Goal: Transaction & Acquisition: Purchase product/service

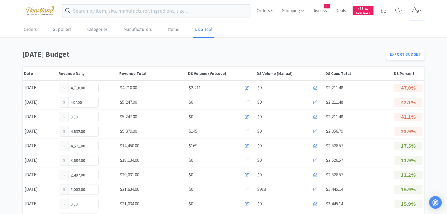
click at [417, 11] on icon at bounding box center [415, 10] width 7 height 6
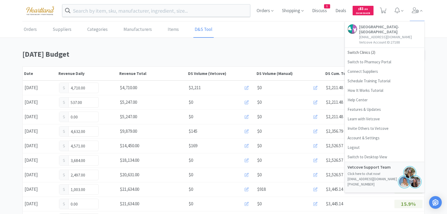
click at [368, 47] on link "Ave of the Saints Animal Hospital- Charles City bgravdal@heartlandvetpartners.c…" at bounding box center [384, 35] width 79 height 26
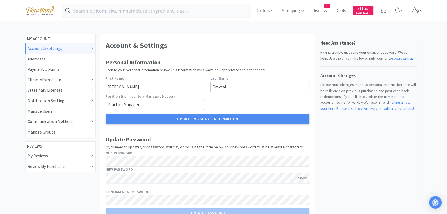
click at [416, 12] on icon at bounding box center [415, 10] width 7 height 6
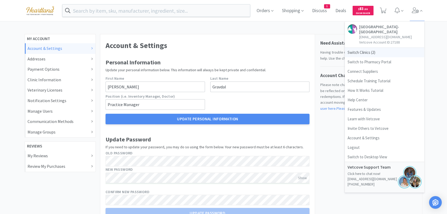
click at [362, 54] on span "Switch Clinics ( 2 )" at bounding box center [384, 53] width 79 height 10
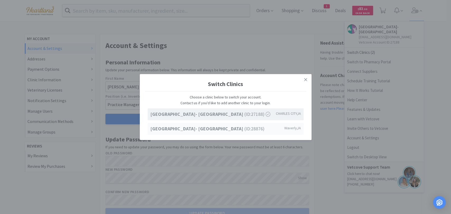
click at [233, 129] on strong "Ave of the Saints Animal Hospital- Waverly" at bounding box center [197, 129] width 94 height 6
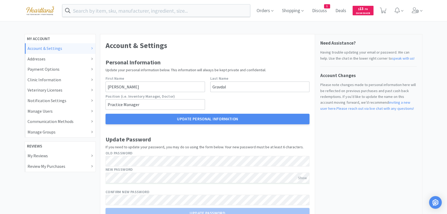
click at [38, 11] on img at bounding box center [39, 10] width 35 height 15
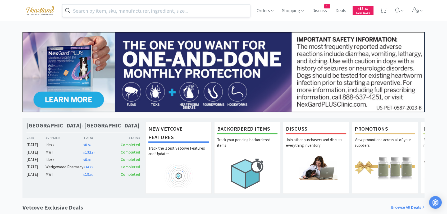
click at [108, 9] on input "text" at bounding box center [155, 10] width 187 height 12
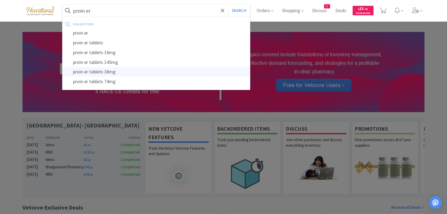
click at [123, 75] on div "proin er tablets 38mg" at bounding box center [155, 72] width 187 height 10
type input "proin er tablets 38mg"
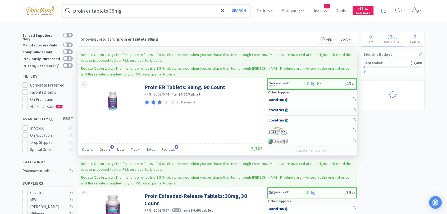
select select "1"
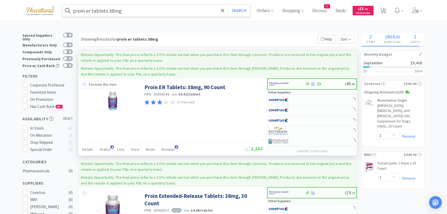
click at [85, 85] on icon at bounding box center [84, 84] width 4 height 4
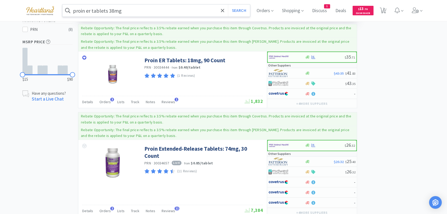
scroll to position [235, 0]
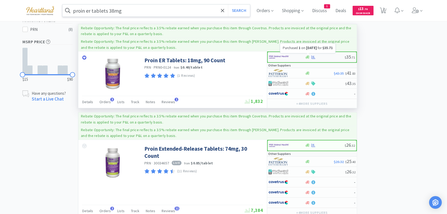
click at [314, 56] on icon at bounding box center [313, 57] width 4 height 4
select select "1"
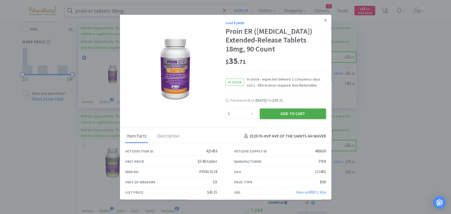
click at [291, 119] on button "Add to Cart" at bounding box center [293, 114] width 66 height 11
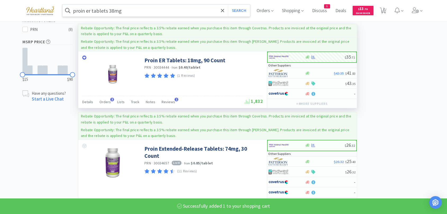
select select "1"
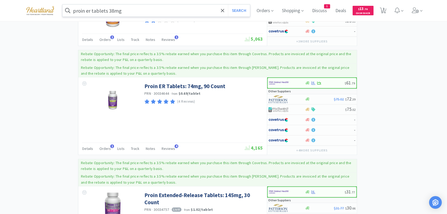
scroll to position [453, 0]
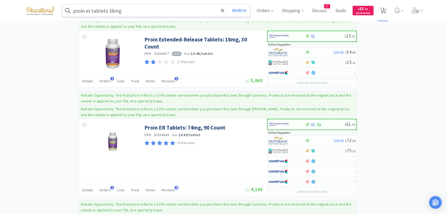
click at [384, 9] on span "3" at bounding box center [384, 8] width 2 height 21
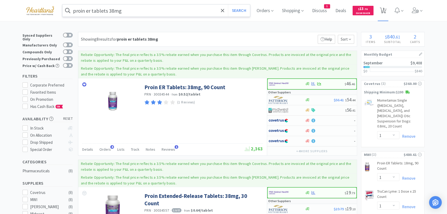
select select "1"
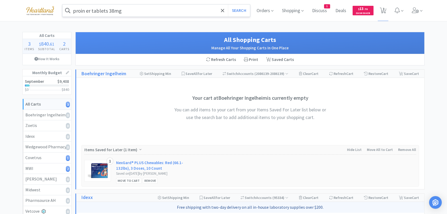
click at [127, 11] on input "proin er tablets 38mg" at bounding box center [155, 10] width 187 height 12
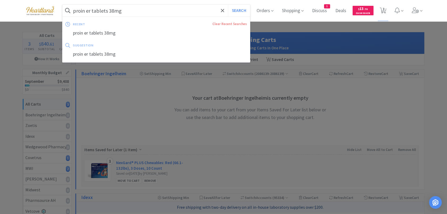
click at [132, 10] on input "proin er tablets 38mg" at bounding box center [155, 10] width 187 height 12
click at [228, 4] on button "Search" at bounding box center [239, 10] width 22 height 12
select select "1"
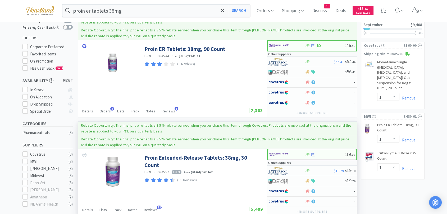
scroll to position [29, 0]
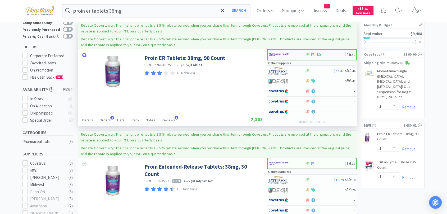
click at [277, 53] on img at bounding box center [279, 55] width 20 height 8
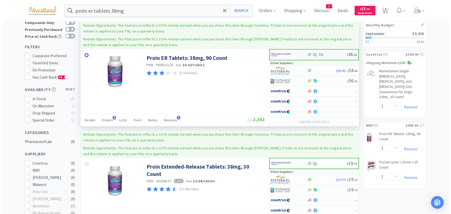
select select "1"
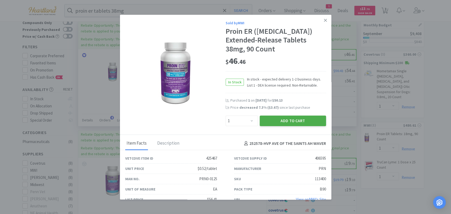
click at [287, 126] on button "Add to Cart" at bounding box center [293, 121] width 66 height 11
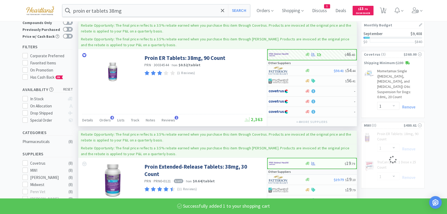
select select "1"
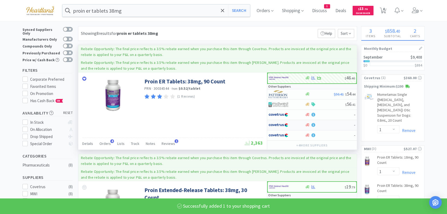
scroll to position [0, 0]
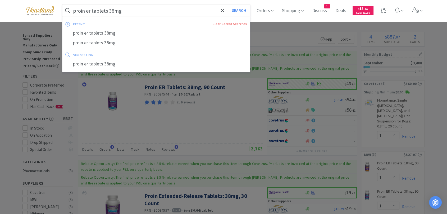
click at [145, 14] on input "proin er tablets 38mg" at bounding box center [155, 10] width 187 height 12
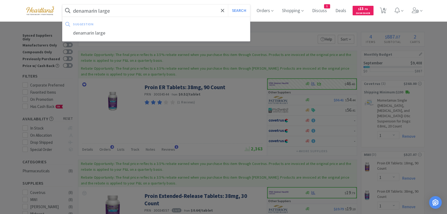
type input "denamarin large"
click at [228, 4] on button "Search" at bounding box center [239, 10] width 22 height 12
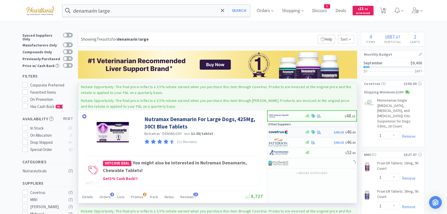
click at [282, 134] on img at bounding box center [278, 133] width 20 height 8
select select "1"
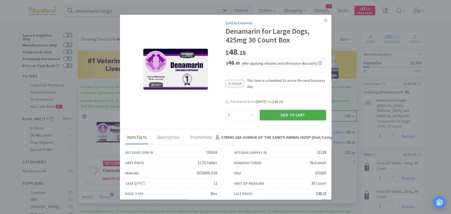
click at [293, 118] on button "Add to Cart" at bounding box center [293, 115] width 66 height 11
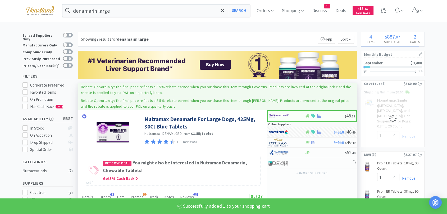
select select "1"
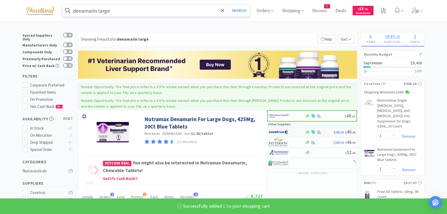
click at [133, 11] on input "denamarin large" at bounding box center [155, 10] width 187 height 12
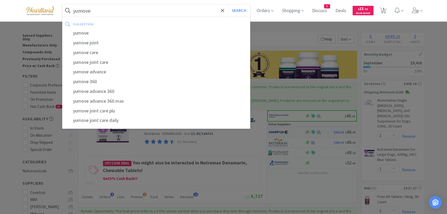
type input "yumove"
click at [228, 4] on button "Search" at bounding box center [239, 10] width 22 height 12
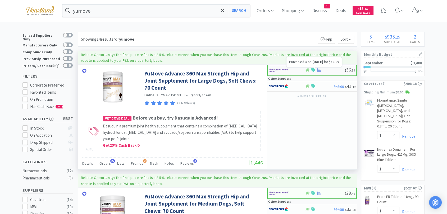
click at [319, 71] on icon at bounding box center [319, 70] width 4 height 4
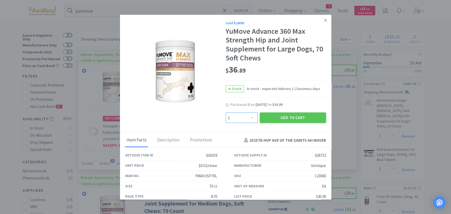
click at [250, 113] on select "Enter Quantity 1 2 3 4 5 6 7 8 9 10 11 12 13 14 15 16 17 18 19 20 Enter Quantity" at bounding box center [242, 118] width 32 height 11
select select "3"
click at [226, 113] on select "Enter Quantity 1 2 3 4 5 6 7 8 9 10 11 12 13 14 15 16 17 18 19 20 Enter Quantity" at bounding box center [242, 118] width 32 height 11
click at [296, 118] on button "Add to Cart" at bounding box center [293, 118] width 66 height 11
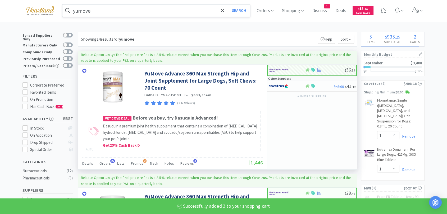
click at [171, 13] on input "yumove" at bounding box center [155, 10] width 187 height 12
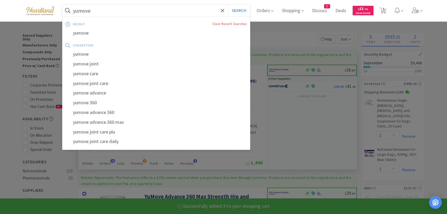
select select "3"
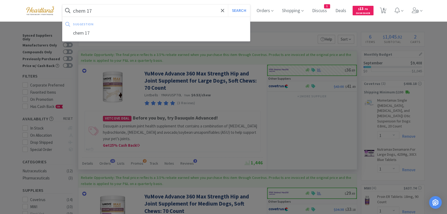
type input "chem 17"
click at [228, 4] on button "Search" at bounding box center [239, 10] width 22 height 12
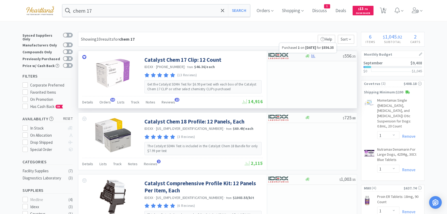
click at [314, 56] on icon at bounding box center [313, 56] width 4 height 4
select select "1"
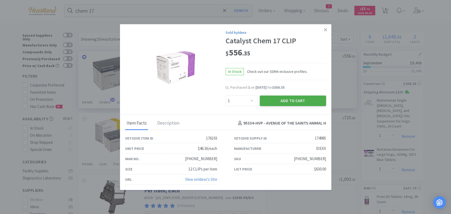
click at [292, 102] on button "Add to Cart" at bounding box center [293, 100] width 66 height 11
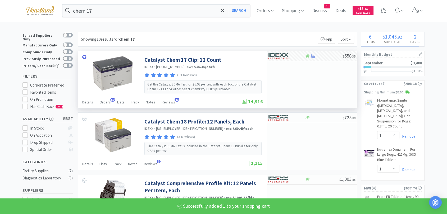
select select "1"
click at [127, 4] on div "chem 17 Search Orders Shopping Discuss Discuss 1 Deals Deals $ 13 . 70 Cash Bac…" at bounding box center [223, 10] width 402 height 21
click at [125, 7] on input "chem 17" at bounding box center [155, 10] width 187 height 12
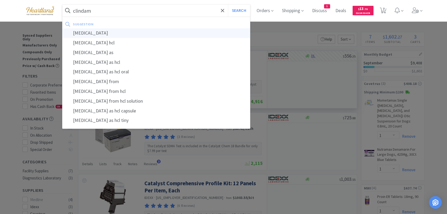
click at [121, 32] on div "[MEDICAL_DATA]" at bounding box center [155, 33] width 187 height 10
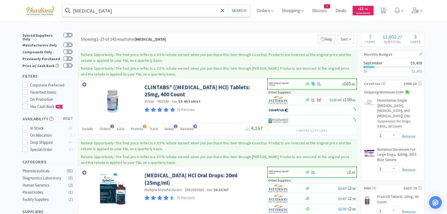
click at [137, 8] on input "[MEDICAL_DATA]" at bounding box center [155, 10] width 187 height 12
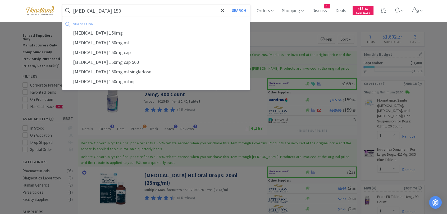
type input "[MEDICAL_DATA] 150"
click at [228, 4] on button "Search" at bounding box center [239, 10] width 22 height 12
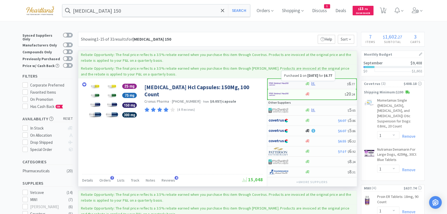
click at [314, 84] on icon at bounding box center [313, 83] width 4 height 3
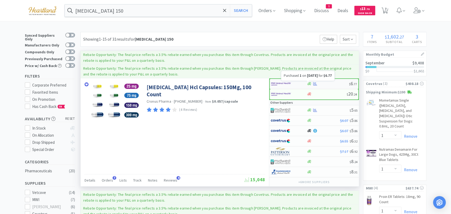
select select "1"
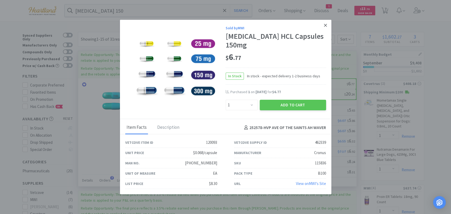
click at [327, 28] on link at bounding box center [325, 25] width 9 height 11
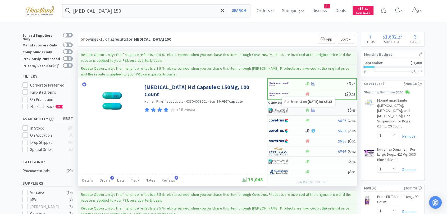
click at [313, 110] on icon at bounding box center [313, 110] width 4 height 4
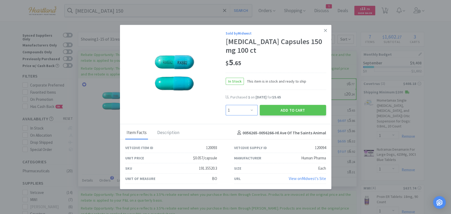
click at [253, 111] on select "Enter Quantity 1 2 3 4 5 6 7 8 9 10 11 12 13 14 15 16 17 18 19 20 Enter Quantity" at bounding box center [242, 110] width 32 height 11
select select "2"
click at [226, 105] on select "Enter Quantity 1 2 3 4 5 6 7 8 9 10 11 12 13 14 15 16 17 18 19 20 Enter Quantity" at bounding box center [242, 110] width 32 height 11
click at [283, 112] on button "Add to Cart" at bounding box center [293, 110] width 66 height 11
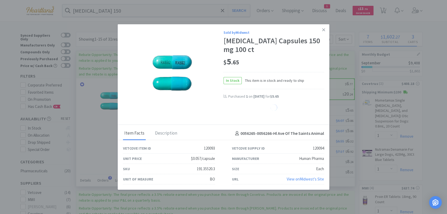
select select "2"
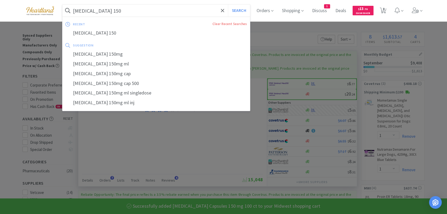
click at [186, 11] on input "[MEDICAL_DATA] 150" at bounding box center [155, 10] width 187 height 12
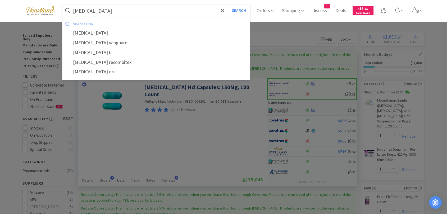
type input "[MEDICAL_DATA]"
click at [228, 4] on button "Search" at bounding box center [239, 10] width 22 height 12
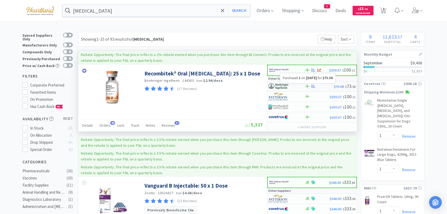
click at [313, 86] on icon at bounding box center [313, 86] width 4 height 3
select select "1"
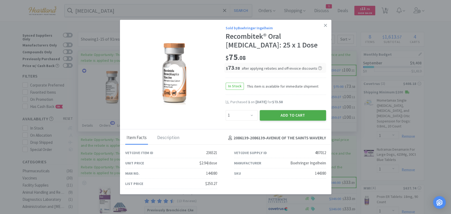
click at [296, 116] on button "Add to Cart" at bounding box center [293, 115] width 66 height 11
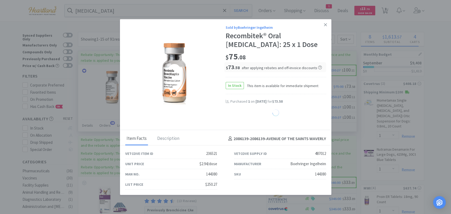
select select "1"
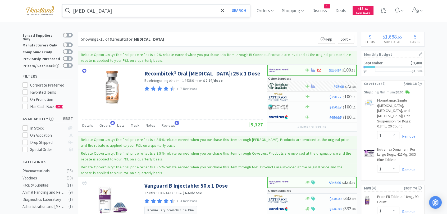
click at [129, 15] on input "[MEDICAL_DATA]" at bounding box center [155, 10] width 187 height 12
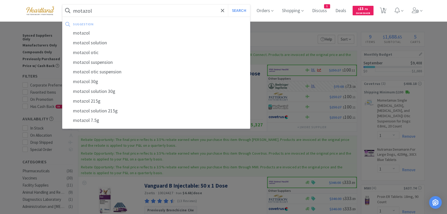
type input "motazol"
click at [228, 4] on button "Search" at bounding box center [239, 10] width 22 height 12
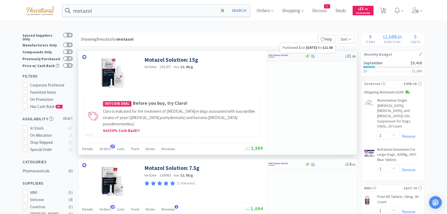
click at [314, 55] on icon at bounding box center [313, 56] width 4 height 4
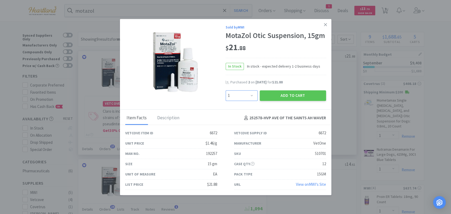
click at [251, 95] on select "Enter Quantity 1 2 3 4 5 6 7 8 9 10 11 12 13 14 15 16 17 18 19 20 Enter Quantity" at bounding box center [242, 95] width 32 height 11
select select "3"
click at [226, 90] on select "Enter Quantity 1 2 3 4 5 6 7 8 9 10 11 12 13 14 15 16 17 18 19 20 Enter Quantity" at bounding box center [242, 95] width 32 height 11
click at [277, 95] on button "Add to Cart" at bounding box center [293, 95] width 66 height 11
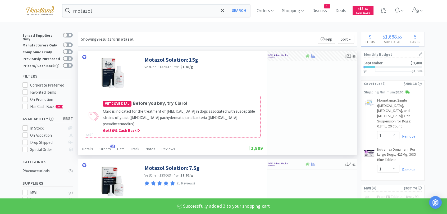
select select "3"
select select "1"
select select "3"
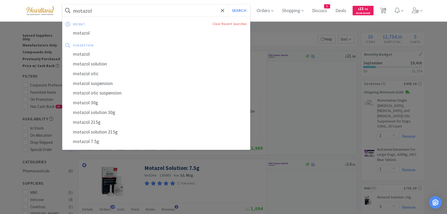
click at [146, 7] on input "motazol" at bounding box center [155, 10] width 187 height 12
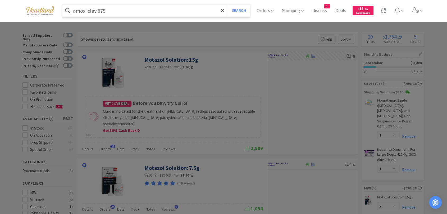
type input "amoxi clav 875"
click at [228, 4] on button "Search" at bounding box center [239, 10] width 22 height 12
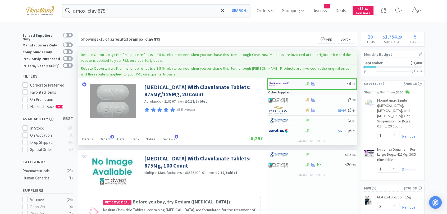
click at [291, 82] on div at bounding box center [283, 84] width 29 height 9
select select "1"
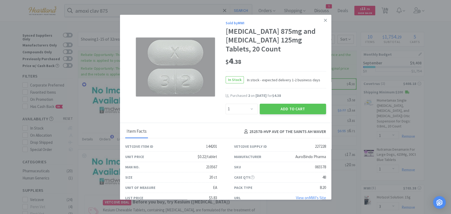
click at [324, 20] on icon at bounding box center [325, 20] width 3 height 3
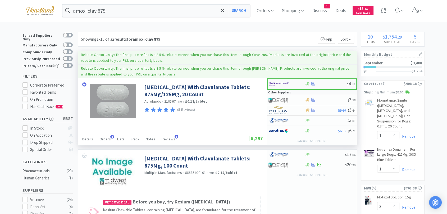
click at [278, 84] on img at bounding box center [279, 84] width 20 height 8
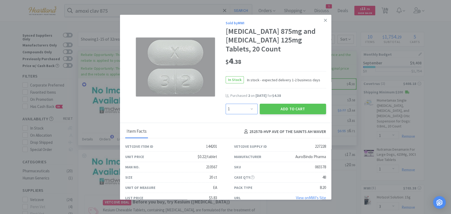
click at [247, 110] on select "Enter Quantity 1 2 3 4 5 6 7 8 9 10 11 12 13 14 15 16 17 18 19 20 Enter Quantity" at bounding box center [242, 109] width 32 height 11
select select "3"
click at [226, 104] on select "Enter Quantity 1 2 3 4 5 6 7 8 9 10 11 12 13 14 15 16 17 18 19 20 Enter Quantity" at bounding box center [242, 109] width 32 height 11
click at [276, 110] on button "Add to Cart" at bounding box center [293, 109] width 66 height 11
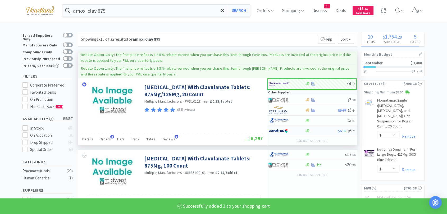
select select "3"
select select "1"
select select "3"
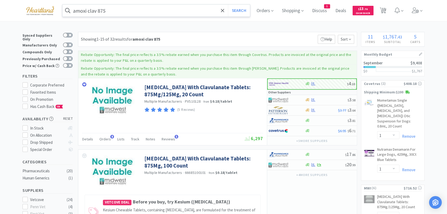
click at [195, 14] on input "amoxi clav 875" at bounding box center [155, 10] width 187 height 12
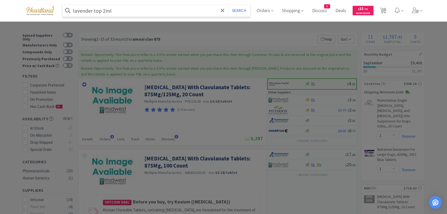
type input "lavender top 2ml"
click at [228, 4] on button "Search" at bounding box center [239, 10] width 22 height 12
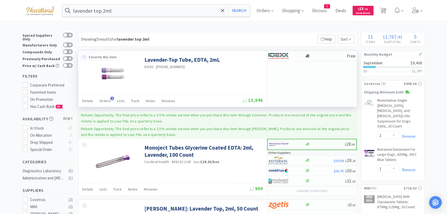
click at [84, 57] on icon at bounding box center [84, 57] width 4 height 4
click at [278, 57] on img at bounding box center [278, 56] width 20 height 8
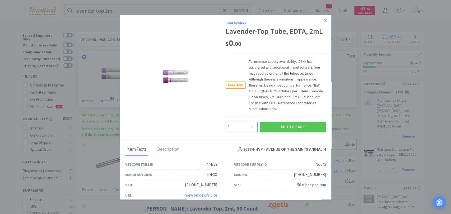
click at [250, 127] on select "Enter Quantity 1 2 3 4 5 6 7 8 9 10 11 12 13 14 15 16 17 18 19 20 Enter Quantity" at bounding box center [242, 127] width 32 height 11
select select "3"
click at [226, 122] on select "Enter Quantity 1 2 3 4 5 6 7 8 9 10 11 12 13 14 15 16 17 18 19 20 Enter Quantity" at bounding box center [242, 127] width 32 height 11
click at [283, 128] on button "Add to Cart" at bounding box center [293, 127] width 66 height 11
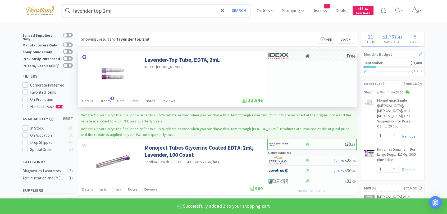
select select "3"
click at [130, 11] on input "lavender top 2ml" at bounding box center [155, 10] width 187 height 12
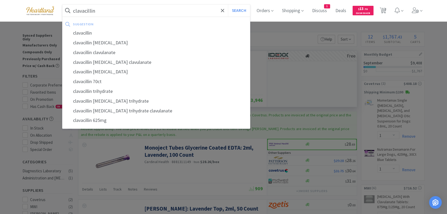
type input "clavacillin"
click at [228, 4] on button "Search" at bounding box center [239, 10] width 22 height 12
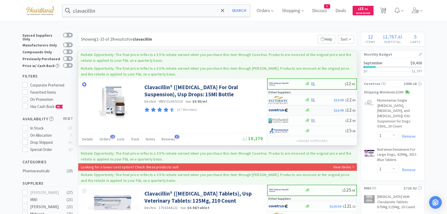
click at [281, 109] on img at bounding box center [278, 111] width 20 height 8
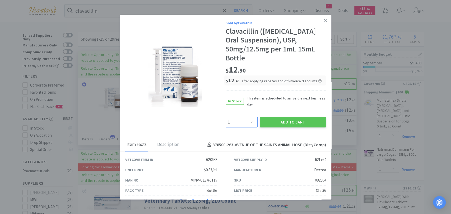
click at [250, 128] on select "Enter Quantity 1 2 3 4 5 6 7 8 9 10 11 12 13 14 15 16 17 18 19 20 Enter Quantity" at bounding box center [242, 122] width 32 height 11
select select "3"
click at [226, 126] on select "Enter Quantity 1 2 3 4 5 6 7 8 9 10 11 12 13 14 15 16 17 18 19 20 Enter Quantity" at bounding box center [242, 122] width 32 height 11
click at [281, 128] on button "Add to Cart" at bounding box center [293, 122] width 66 height 11
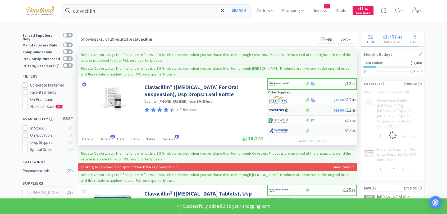
select select "3"
select select "1"
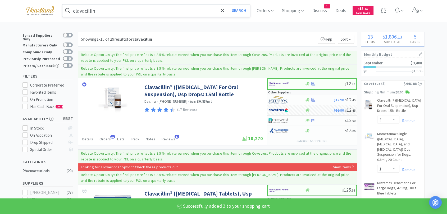
click at [134, 14] on input "clavacillin" at bounding box center [155, 10] width 187 height 12
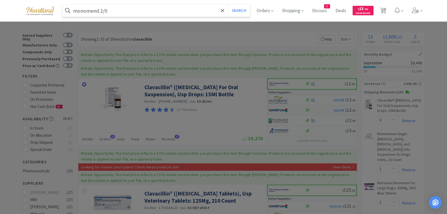
type input "monomend 2/0"
click at [228, 4] on button "Search" at bounding box center [239, 10] width 22 height 12
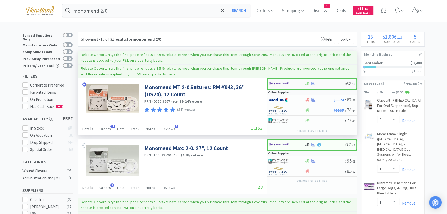
click at [283, 85] on img at bounding box center [279, 84] width 20 height 8
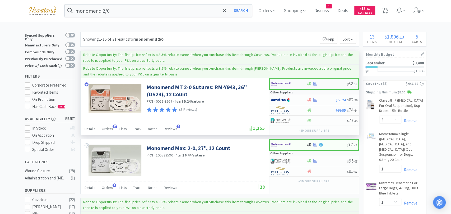
select select "1"
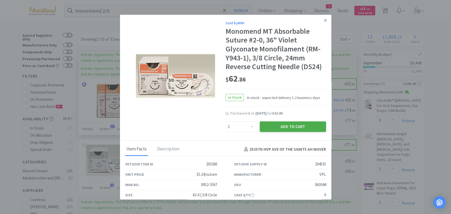
click at [287, 125] on button "Add to Cart" at bounding box center [293, 127] width 66 height 11
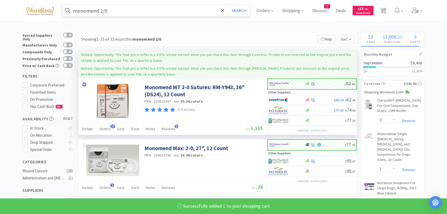
select select "1"
select select "3"
select select "1"
select select "3"
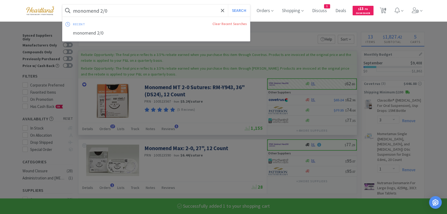
click at [117, 7] on input "monomend 2/0" at bounding box center [155, 10] width 187 height 12
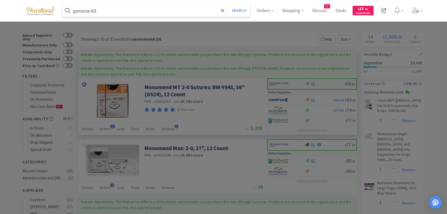
type input "genone 60"
click at [228, 4] on button "Search" at bounding box center [239, 10] width 22 height 12
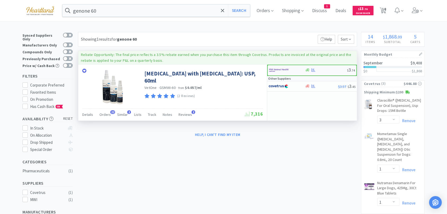
click at [281, 69] on img at bounding box center [279, 70] width 20 height 8
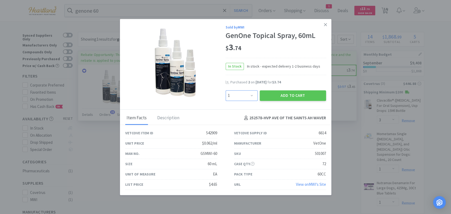
click at [250, 95] on select "Enter Quantity 1 2 3 4 5 6 7 8 9 10 11 12 13 14 15 16 17 18 19 20 Enter Quantity" at bounding box center [242, 95] width 32 height 11
click at [226, 90] on select "Enter Quantity 1 2 3 4 5 6 7 8 9 10 11 12 13 14 15 16 17 18 19 20 Enter Quantity" at bounding box center [242, 95] width 32 height 11
drag, startPoint x: 251, startPoint y: 96, endPoint x: 251, endPoint y: 91, distance: 4.2
click at [251, 96] on select "Enter Quantity 1 2 3 4 5 6 7 8 9 10 11 12 13 14 15 16 17 18 19 20 Enter Quantity" at bounding box center [242, 95] width 32 height 11
select select "3"
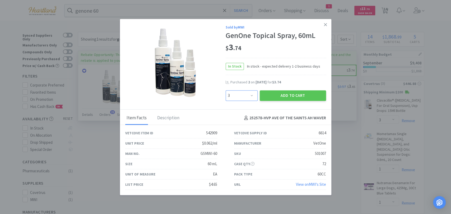
click at [226, 90] on select "Enter Quantity 1 2 3 4 5 6 7 8 9 10 11 12 13 14 15 16 17 18 19 20 Enter Quantity" at bounding box center [242, 95] width 32 height 11
click at [281, 100] on button "Add to Cart" at bounding box center [293, 95] width 66 height 11
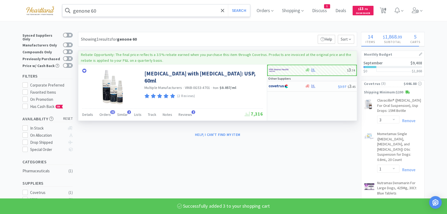
click at [132, 9] on input "genone 60" at bounding box center [155, 10] width 187 height 12
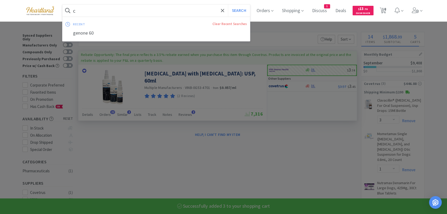
type input "cy"
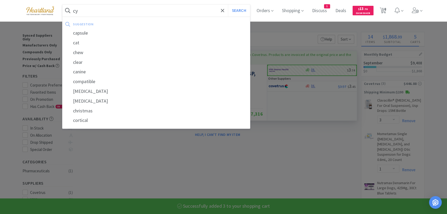
select select "3"
select select "1"
select select "3"
select select "1"
type input "cyt"
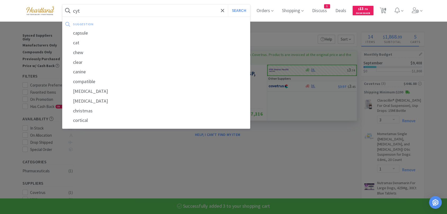
select select "3"
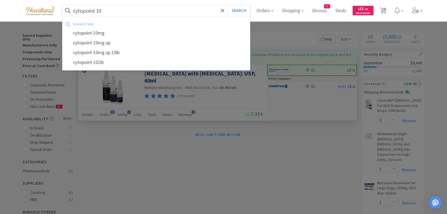
type input "cytopoint 10"
click at [228, 4] on button "Search" at bounding box center [239, 10] width 22 height 12
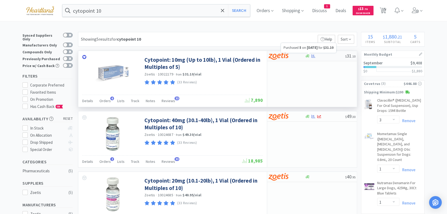
click at [313, 56] on icon at bounding box center [313, 55] width 4 height 3
select select "5"
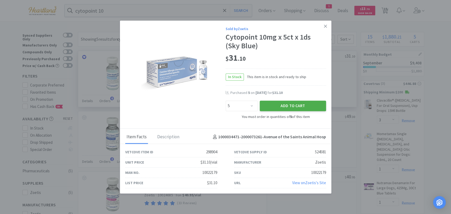
click at [299, 107] on button "Add to Cart" at bounding box center [293, 106] width 66 height 11
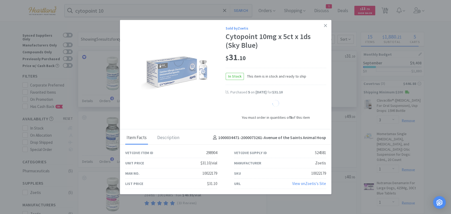
select select "5"
select select "1"
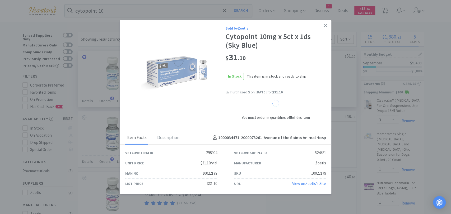
select select "1"
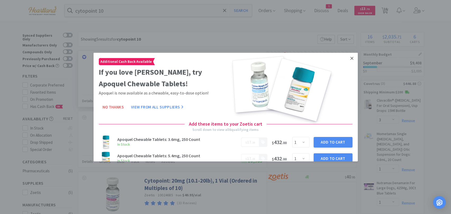
click at [351, 57] on icon at bounding box center [352, 58] width 3 height 5
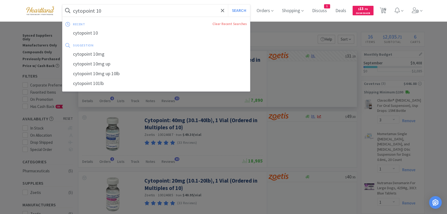
click at [157, 11] on input "cytopoint 10" at bounding box center [155, 10] width 187 height 12
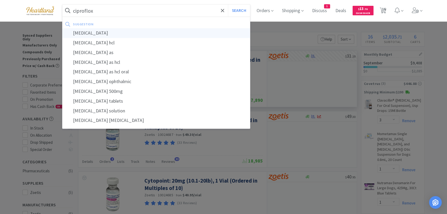
click at [163, 33] on div "[MEDICAL_DATA]" at bounding box center [155, 33] width 187 height 10
type input "[MEDICAL_DATA]"
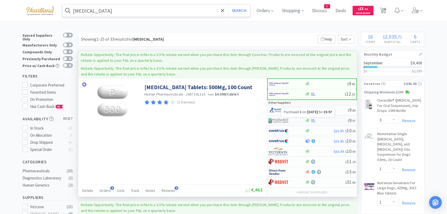
click at [314, 119] on icon at bounding box center [313, 121] width 4 height 4
select select "1"
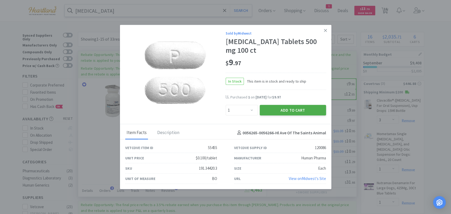
click at [313, 111] on button "Add to Cart" at bounding box center [293, 110] width 66 height 11
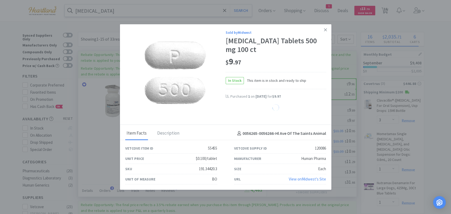
select select "1"
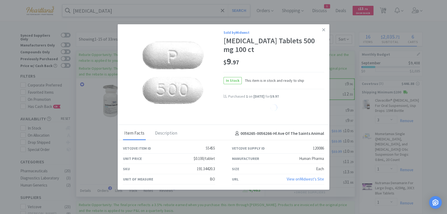
select select "2"
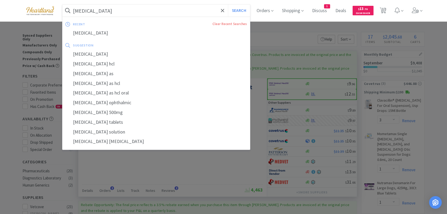
click at [174, 9] on input "[MEDICAL_DATA]" at bounding box center [155, 10] width 187 height 12
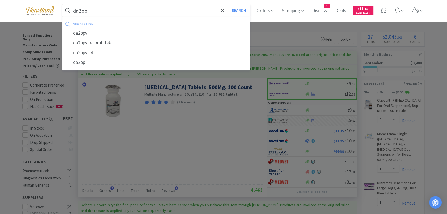
type input "da2pp"
click at [228, 4] on button "Search" at bounding box center [239, 10] width 22 height 12
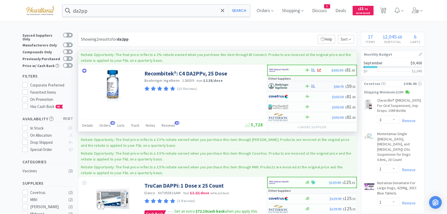
click at [296, 86] on div at bounding box center [282, 86] width 29 height 9
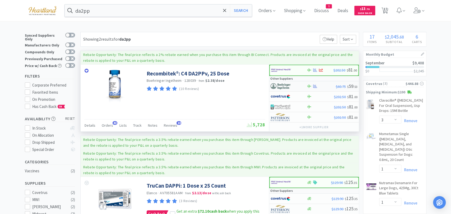
select select "1"
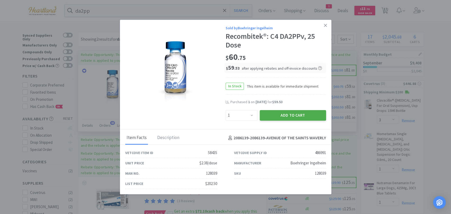
click at [294, 115] on button "Add to Cart" at bounding box center [293, 115] width 66 height 11
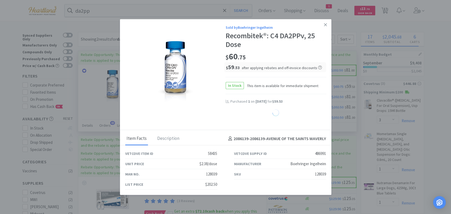
select select "1"
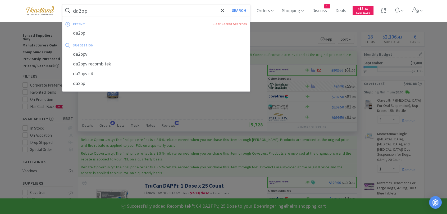
click at [159, 12] on input "da2pp" at bounding box center [155, 10] width 187 height 12
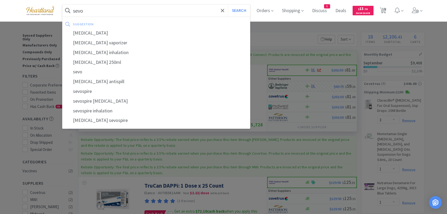
type input "sevo"
click at [228, 4] on button "Search" at bounding box center [239, 10] width 22 height 12
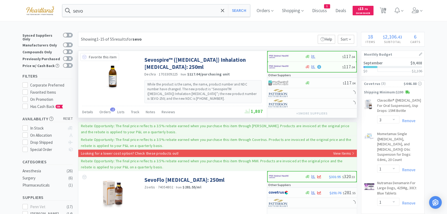
click at [86, 57] on icon at bounding box center [84, 57] width 4 height 4
click at [283, 83] on img at bounding box center [278, 83] width 20 height 8
select select "1"
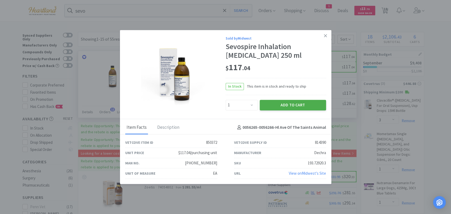
click at [316, 108] on button "Add to Cart" at bounding box center [293, 105] width 66 height 11
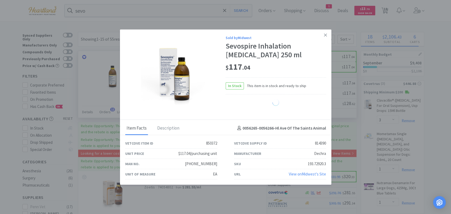
select select "1"
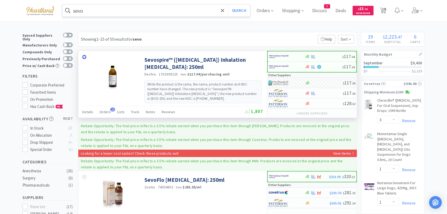
click at [113, 15] on input "sevo" at bounding box center [155, 10] width 187 height 12
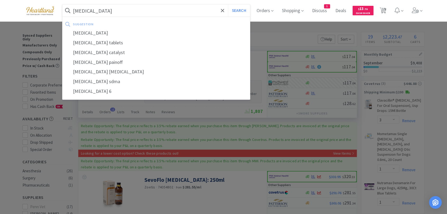
type input "[MEDICAL_DATA]"
click at [228, 4] on button "Search" at bounding box center [239, 10] width 22 height 12
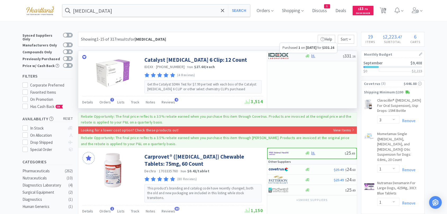
click at [313, 58] on icon at bounding box center [313, 55] width 4 height 3
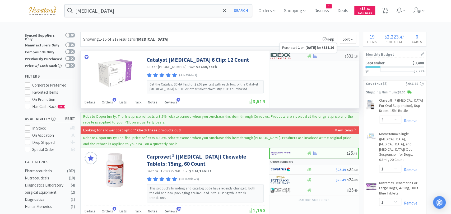
select select "1"
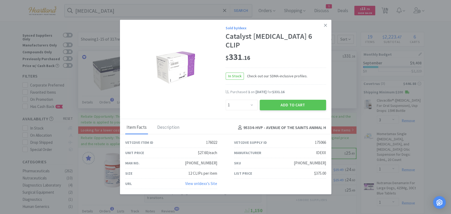
click at [309, 31] on div "Sold by Idexx" at bounding box center [276, 28] width 100 height 6
click at [314, 102] on button "Add to Cart" at bounding box center [293, 105] width 66 height 11
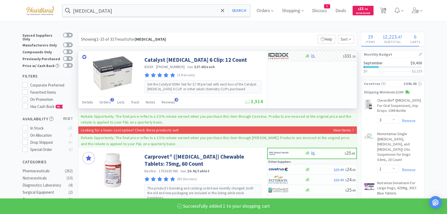
select select "1"
select select "3"
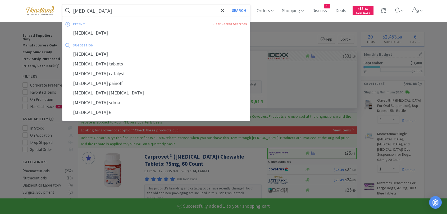
click at [167, 14] on input "[MEDICAL_DATA]" at bounding box center [155, 10] width 187 height 12
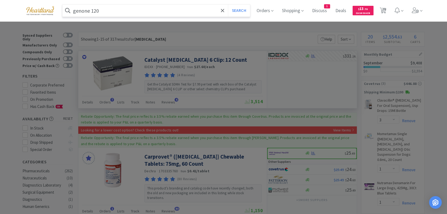
type input "genone 120"
click at [228, 4] on button "Search" at bounding box center [239, 10] width 22 height 12
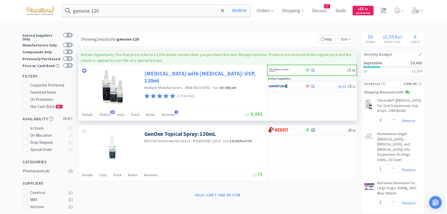
click at [223, 73] on link "[MEDICAL_DATA] with [MEDICAL_DATA]: USP, 120ml" at bounding box center [202, 77] width 117 height 15
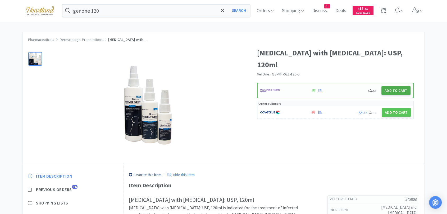
click at [390, 91] on button "Add to Cart" at bounding box center [395, 90] width 29 height 9
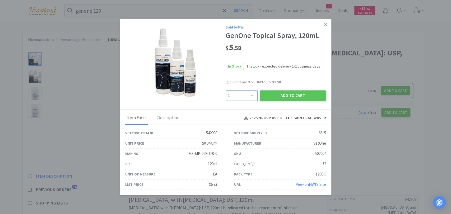
click at [252, 96] on select "Enter Quantity 1 2 3 4 5 6 7 8 9 10 11 12 13 14 15 16 17 18 19 20 Enter Quantity" at bounding box center [242, 95] width 32 height 11
select select "3"
click at [226, 90] on select "Enter Quantity 1 2 3 4 5 6 7 8 9 10 11 12 13 14 15 16 17 18 19 20 Enter Quantity" at bounding box center [242, 95] width 32 height 11
click at [282, 95] on button "Add to Cart" at bounding box center [293, 95] width 66 height 11
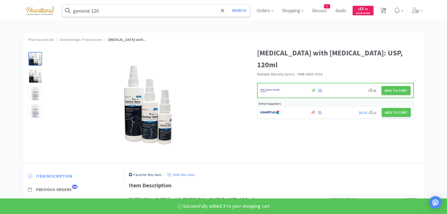
click at [183, 8] on input "genone 120" at bounding box center [155, 10] width 187 height 12
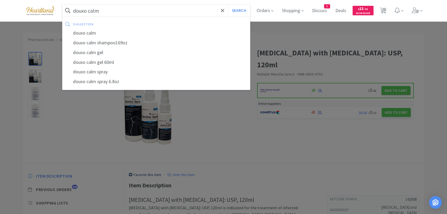
type input "douxo calm"
click at [228, 4] on button "Search" at bounding box center [239, 10] width 22 height 12
select select "3"
select select "1"
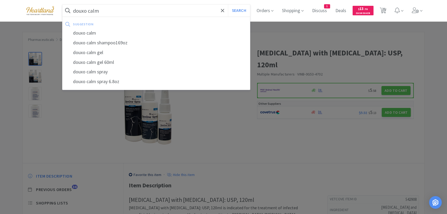
select select "3"
select select "1"
select select "3"
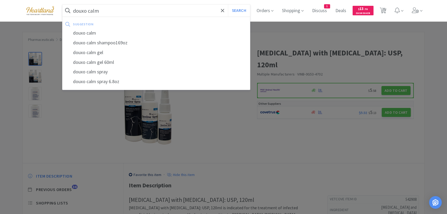
select select "1"
select select "3"
select select "1"
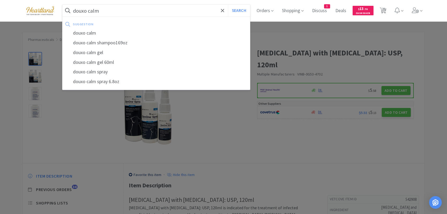
select select "2"
select select "1"
select select "3"
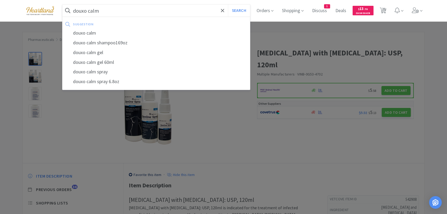
select select "1"
select select "5"
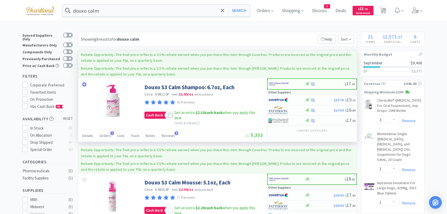
click at [171, 116] on icon at bounding box center [170, 116] width 4 height 4
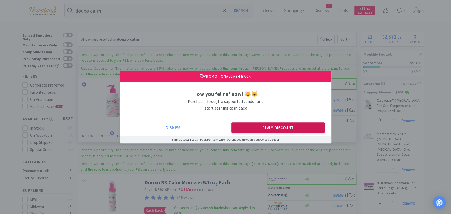
click at [261, 127] on button "Claim Discount" at bounding box center [278, 128] width 93 height 11
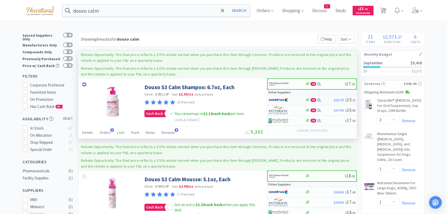
click at [287, 98] on img at bounding box center [278, 100] width 20 height 8
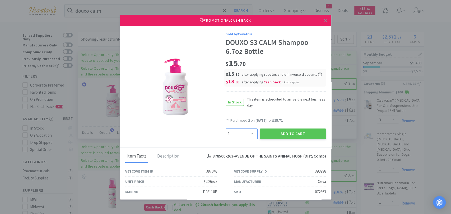
click at [250, 134] on select "Enter Quantity 1 2 3 4 5 6 7 8 9 10 11 12 13 14 15 16 17 18 19 20 Enter Quantity" at bounding box center [242, 134] width 32 height 11
select select "2"
click at [226, 129] on select "Enter Quantity 1 2 3 4 5 6 7 8 9 10 11 12 13 14 15 16 17 18 19 20 Enter Quantity" at bounding box center [242, 134] width 32 height 11
click at [275, 134] on button "Add to Cart" at bounding box center [293, 134] width 66 height 11
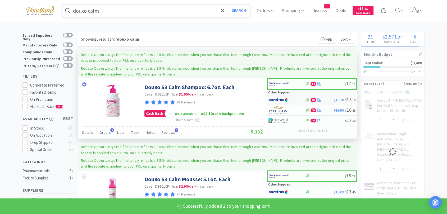
click at [149, 13] on input "douxo calm" at bounding box center [155, 10] width 187 height 12
select select "2"
select select "1"
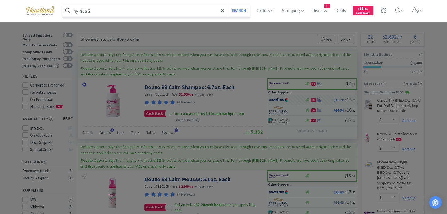
type input "ny-sta 2"
click at [228, 4] on button "Search" at bounding box center [239, 10] width 22 height 12
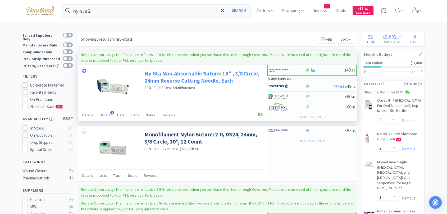
click at [192, 72] on link "Ny-Sta Non-Absorbable Suture: 18" , 3/8 Circle, 24mm Reverse Cutting Needle, Ea…" at bounding box center [202, 77] width 117 height 15
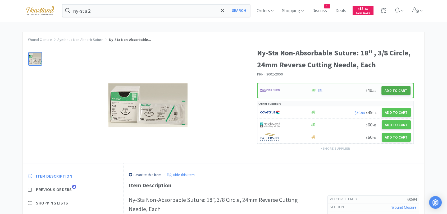
click at [401, 91] on button "Add to Cart" at bounding box center [395, 90] width 29 height 9
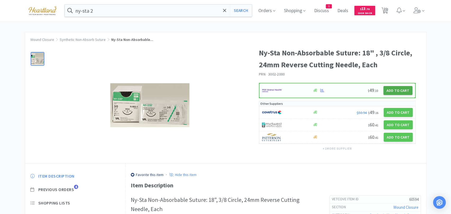
select select "1"
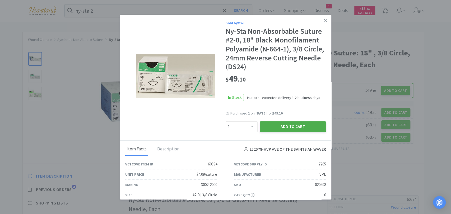
click at [296, 130] on button "Add to Cart" at bounding box center [293, 127] width 66 height 11
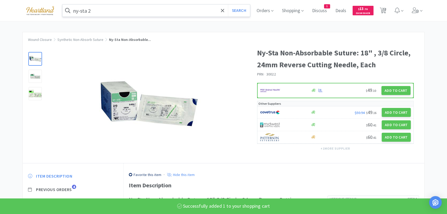
click at [160, 8] on input "ny-sta 2" at bounding box center [155, 10] width 187 height 12
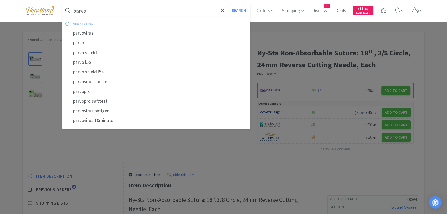
type input "parvo"
click at [228, 4] on button "Search" at bounding box center [239, 10] width 22 height 12
select select "3"
select select "2"
select select "1"
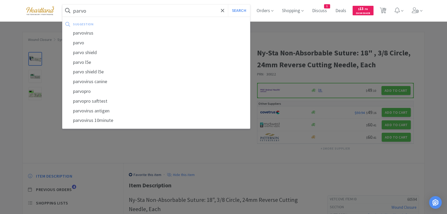
select select "1"
select select "3"
select select "1"
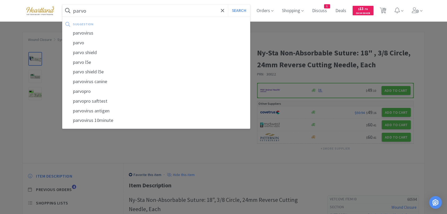
select select "3"
select select "1"
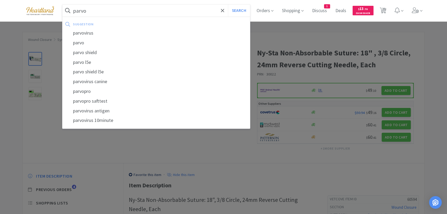
select select "3"
select select "1"
select select "2"
select select "1"
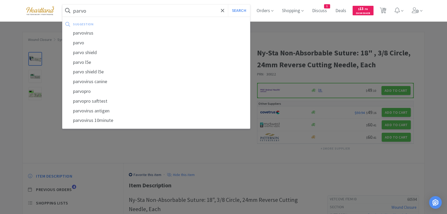
select select "1"
select select "3"
select select "1"
select select "5"
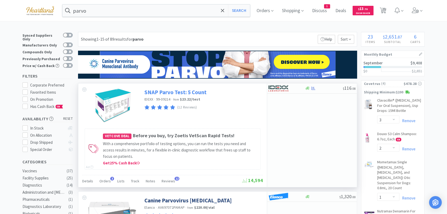
click at [201, 93] on link "SNAP Parvo Test: 5 Count" at bounding box center [175, 92] width 62 height 7
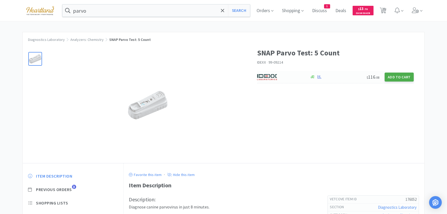
click at [396, 73] on button "Add to Cart" at bounding box center [398, 77] width 29 height 9
select select "1"
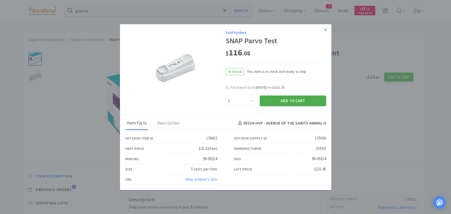
click at [272, 98] on button "Add to Cart" at bounding box center [293, 100] width 66 height 11
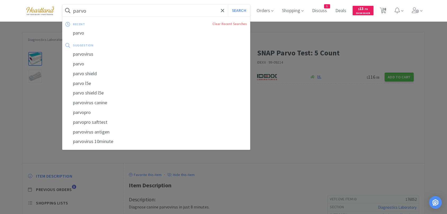
click at [148, 8] on input "parvo" at bounding box center [155, 10] width 187 height 12
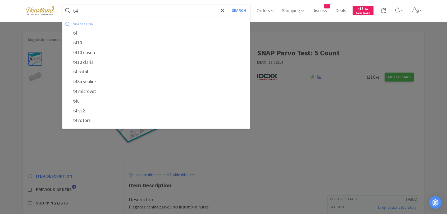
type input "t4"
click at [228, 4] on button "Search" at bounding box center [239, 10] width 22 height 12
select select "3"
select select "2"
select select "1"
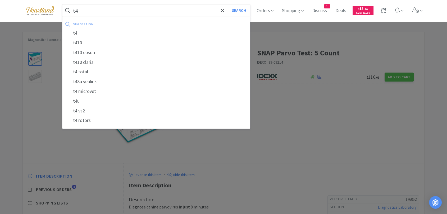
select select "1"
select select "3"
select select "1"
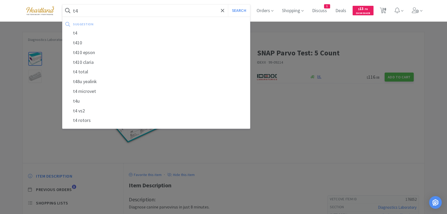
select select "3"
select select "1"
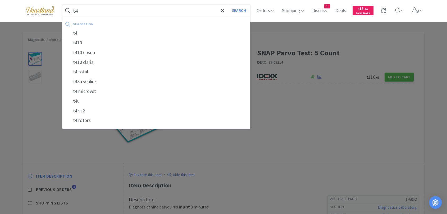
select select "3"
select select "1"
select select "2"
select select "1"
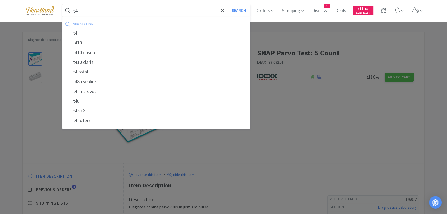
select select "1"
select select "3"
select select "1"
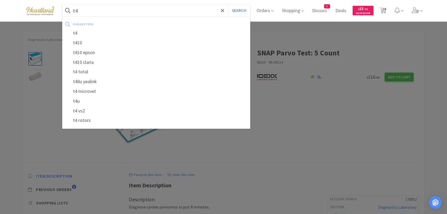
select select "5"
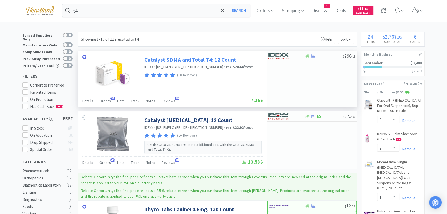
click at [214, 59] on link "Catalyst SDMA and Total T4: 12 Count" at bounding box center [190, 59] width 92 height 7
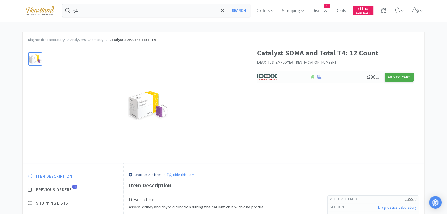
click at [389, 76] on button "Add to Cart" at bounding box center [398, 77] width 29 height 9
select select "1"
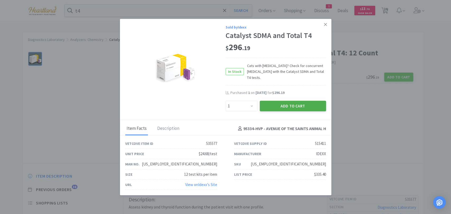
click at [288, 104] on button "Add to Cart" at bounding box center [293, 106] width 66 height 11
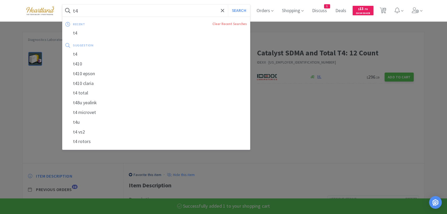
click at [103, 9] on input "t4" at bounding box center [155, 10] width 187 height 12
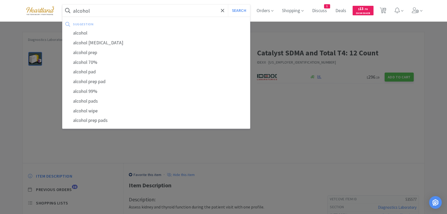
type input "alcohol"
click at [228, 4] on button "Search" at bounding box center [239, 10] width 22 height 12
select select "3"
select select "2"
select select "1"
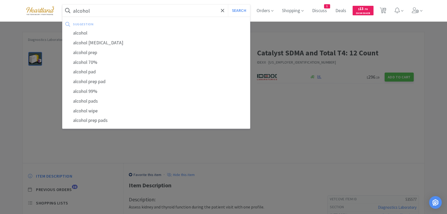
select select "1"
select select "3"
select select "1"
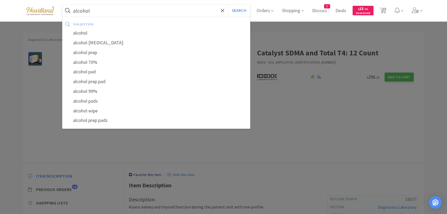
select select "3"
select select "1"
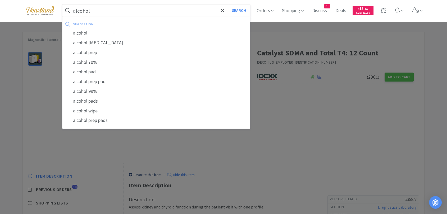
select select "3"
select select "1"
select select "2"
select select "1"
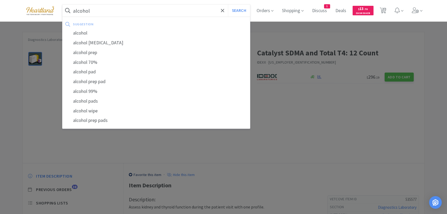
select select "1"
select select "3"
select select "1"
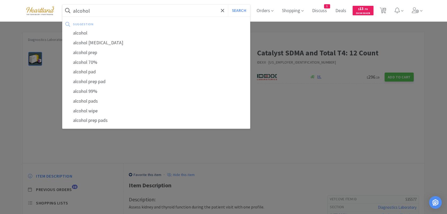
select select "1"
select select "5"
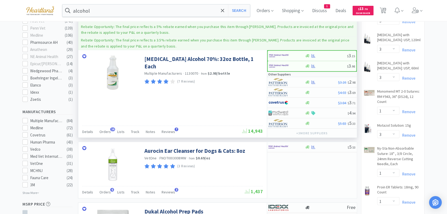
scroll to position [264, 0]
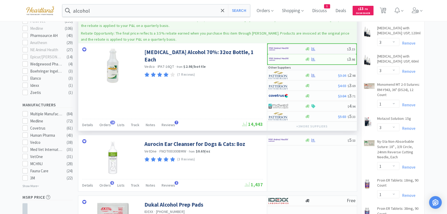
click at [278, 47] on img at bounding box center [279, 49] width 20 height 8
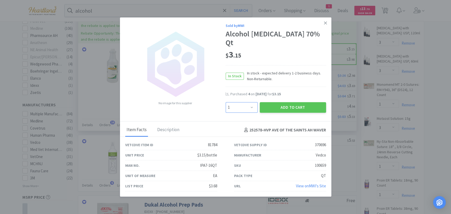
click at [254, 106] on select "Enter Quantity 1 2 3 4 5 6 7 8 9 10 11 12 13 14 15 16 17 18 19 20 Enter Quantity" at bounding box center [242, 107] width 32 height 11
select select "4"
click at [226, 102] on select "Enter Quantity 1 2 3 4 5 6 7 8 9 10 11 12 13 14 15 16 17 18 19 20 Enter Quantity" at bounding box center [242, 107] width 32 height 11
click at [276, 102] on button "Add to Cart" at bounding box center [293, 107] width 66 height 11
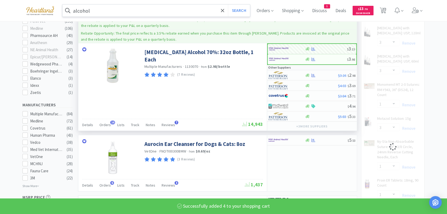
click at [169, 10] on input "alcohol" at bounding box center [155, 10] width 187 height 12
select select "4"
select select "1"
select select "3"
select select "1"
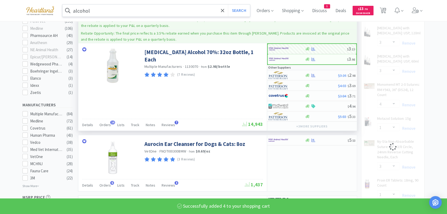
select select "3"
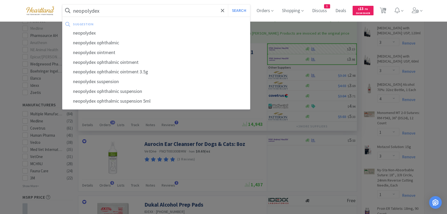
type input "neopolydex"
click at [228, 4] on button "Search" at bounding box center [239, 10] width 22 height 12
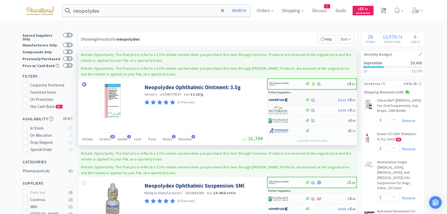
click at [275, 98] on img at bounding box center [278, 100] width 20 height 8
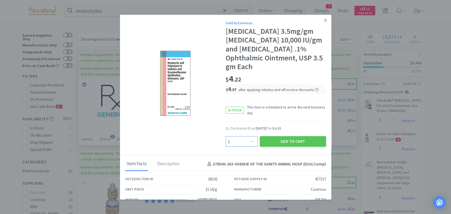
click at [245, 142] on select "Enter Quantity 1 2 3 4 5 6 7 8 9 10 11 12 13 14 15 16 17 18 19 20 Enter Quantity" at bounding box center [242, 141] width 32 height 11
select select "3"
click at [226, 136] on select "Enter Quantity 1 2 3 4 5 6 7 8 9 10 11 12 13 14 15 16 17 18 19 20 Enter Quantity" at bounding box center [242, 141] width 32 height 11
click at [291, 144] on button "Add to Cart" at bounding box center [293, 141] width 66 height 11
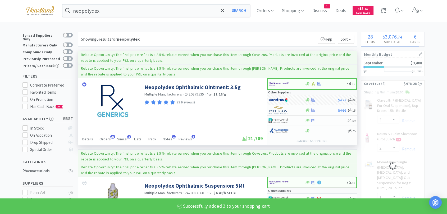
select select "3"
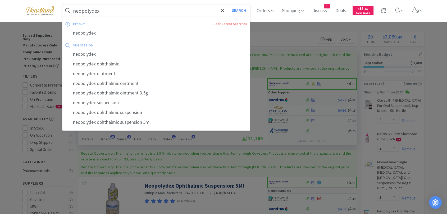
click at [139, 13] on input "neopolydex" at bounding box center [155, 10] width 187 height 12
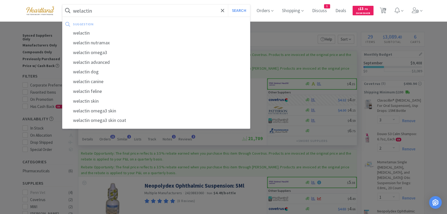
click at [228, 4] on button "Search" at bounding box center [239, 10] width 22 height 12
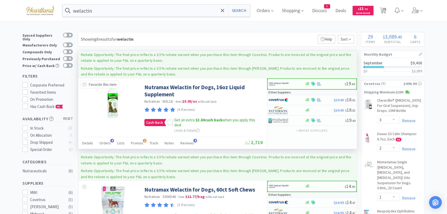
click at [84, 84] on icon at bounding box center [84, 84] width 4 height 4
click at [170, 123] on icon at bounding box center [170, 123] width 4 height 4
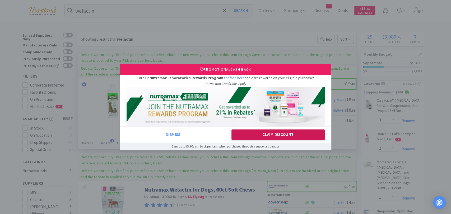
click at [264, 136] on button "Claim Discount" at bounding box center [278, 135] width 93 height 11
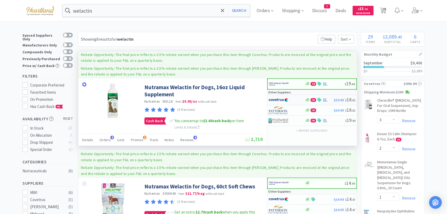
click at [282, 98] on img at bounding box center [278, 100] width 20 height 8
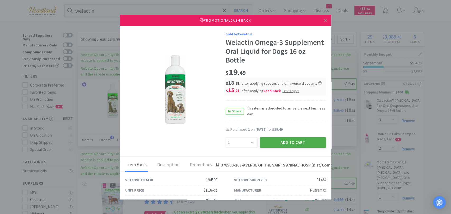
click at [300, 141] on button "Add to Cart" at bounding box center [293, 142] width 66 height 11
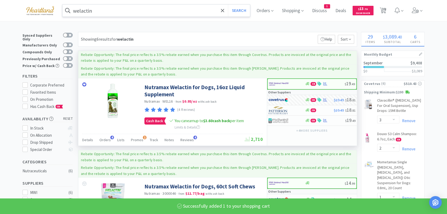
click at [141, 8] on input "welactin" at bounding box center [155, 10] width 187 height 12
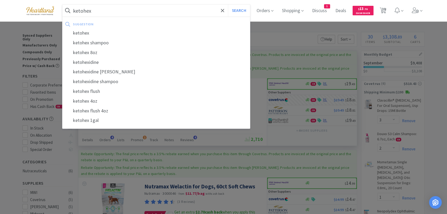
click at [228, 4] on button "Search" at bounding box center [239, 10] width 22 height 12
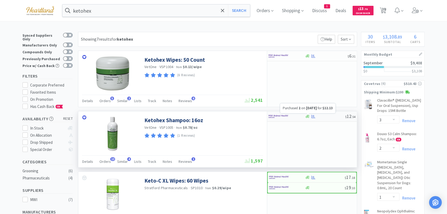
click at [313, 117] on icon at bounding box center [313, 117] width 4 height 4
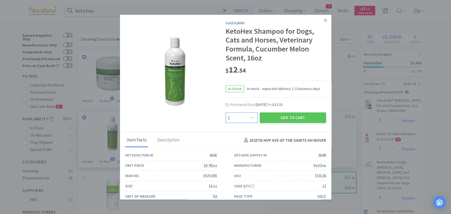
drag, startPoint x: 246, startPoint y: 118, endPoint x: 245, endPoint y: 113, distance: 5.7
click at [246, 118] on select "Enter Quantity 1 2 3 4 5 6 7 8 9 10 11 12 13 14 15 16 17 18 19 20 Enter Quantity" at bounding box center [242, 118] width 32 height 11
click at [226, 113] on select "Enter Quantity 1 2 3 4 5 6 7 8 9 10 11 12 13 14 15 16 17 18 19 20 Enter Quantity" at bounding box center [242, 118] width 32 height 11
click at [288, 119] on button "Add to Cart" at bounding box center [293, 118] width 66 height 11
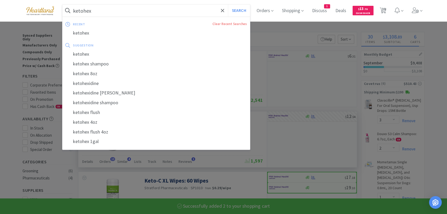
click at [134, 12] on input "ketohex" at bounding box center [155, 10] width 187 height 12
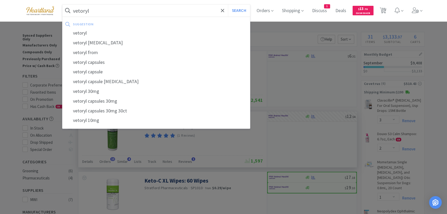
click at [228, 4] on button "Search" at bounding box center [239, 10] width 22 height 12
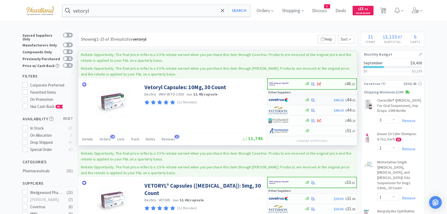
click at [276, 98] on img at bounding box center [278, 100] width 20 height 8
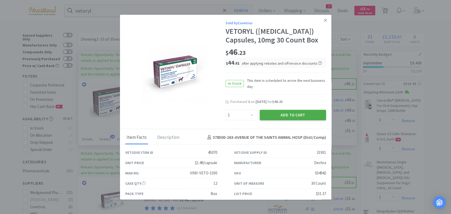
click at [301, 115] on button "Add to Cart" at bounding box center [293, 115] width 66 height 11
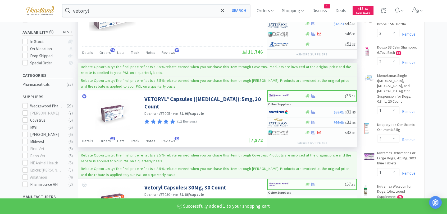
scroll to position [88, 0]
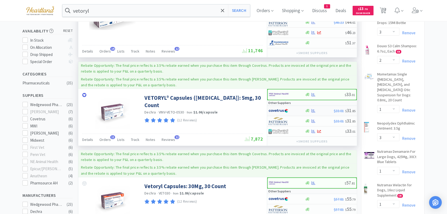
click at [281, 109] on img at bounding box center [278, 111] width 20 height 8
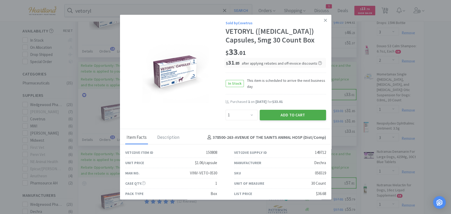
click at [287, 116] on button "Add to Cart" at bounding box center [293, 115] width 66 height 11
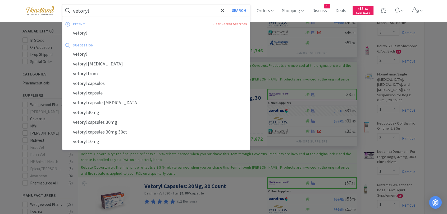
click at [103, 11] on input "vetoryl" at bounding box center [155, 10] width 187 height 12
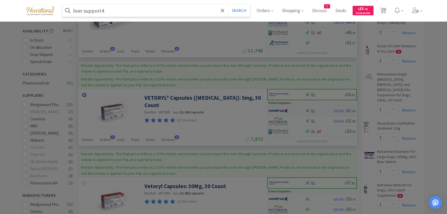
click at [111, 12] on input "liver support4" at bounding box center [155, 10] width 187 height 12
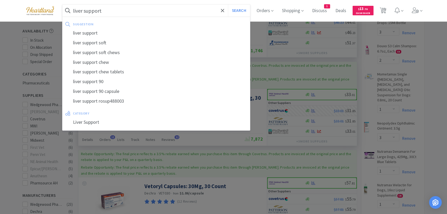
click at [228, 4] on button "Search" at bounding box center [239, 10] width 22 height 12
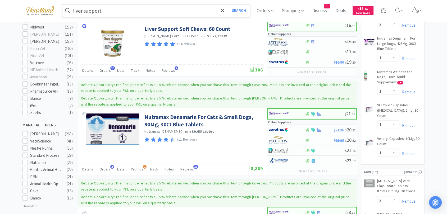
scroll to position [125, 0]
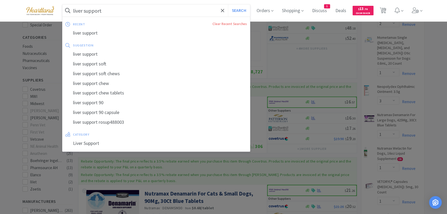
click at [128, 7] on input "liver support" at bounding box center [155, 10] width 187 height 12
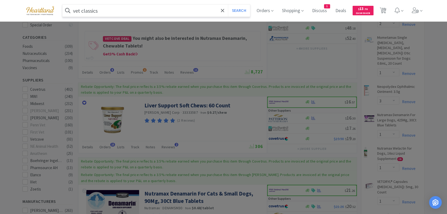
click at [228, 4] on button "Search" at bounding box center [239, 10] width 22 height 12
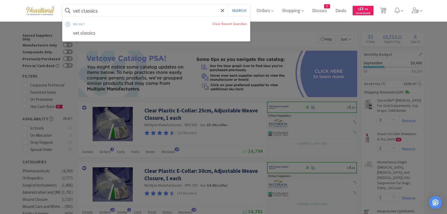
click at [139, 12] on input "vet classics" at bounding box center [155, 10] width 187 height 12
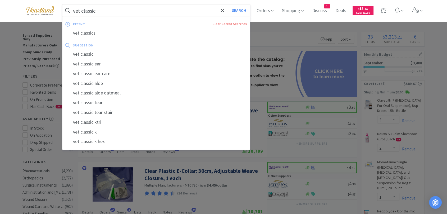
click at [228, 4] on button "Search" at bounding box center [239, 10] width 22 height 12
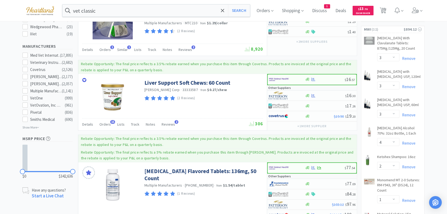
scroll to position [323, 0]
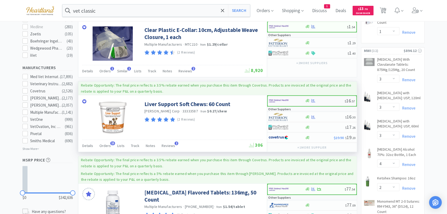
click at [287, 100] on img at bounding box center [279, 101] width 20 height 8
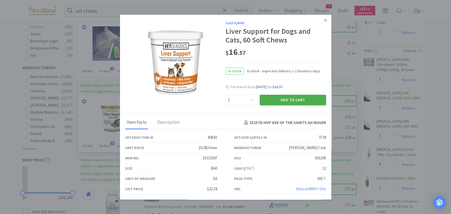
click at [289, 100] on button "Add to Cart" at bounding box center [293, 100] width 66 height 11
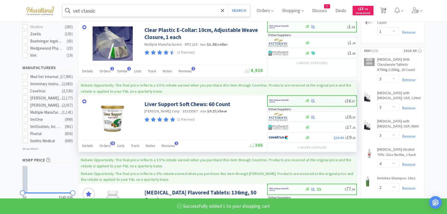
click at [199, 9] on input "vet classic" at bounding box center [155, 10] width 187 height 12
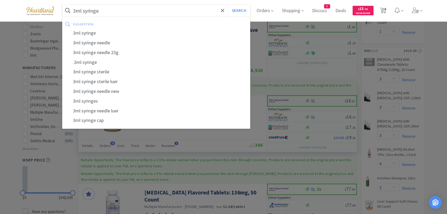
click at [228, 4] on button "Search" at bounding box center [239, 10] width 22 height 12
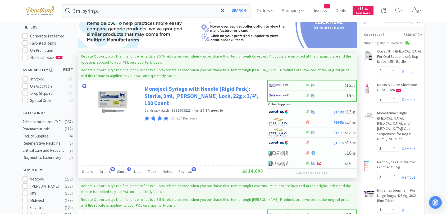
scroll to position [59, 0]
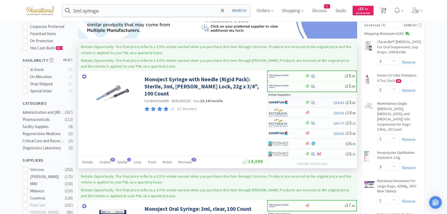
click at [277, 102] on img at bounding box center [278, 103] width 20 height 8
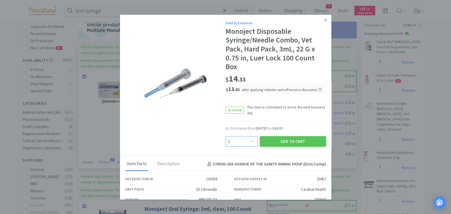
click at [249, 141] on select "Enter Quantity 1 2 3 4 5 6 7 8 9 10 11 12 13 14 15 16 17 18 19 20 Enter Quantity" at bounding box center [242, 141] width 32 height 11
click at [226, 136] on select "Enter Quantity 1 2 3 4 5 6 7 8 9 10 11 12 13 14 15 16 17 18 19 20 Enter Quantity" at bounding box center [242, 141] width 32 height 11
click at [277, 141] on button "Add to Cart" at bounding box center [293, 141] width 66 height 11
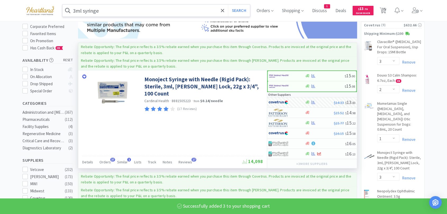
click at [155, 13] on input "3ml syringe" at bounding box center [155, 10] width 187 height 12
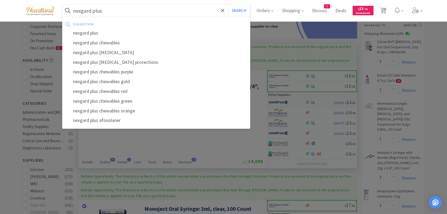
click at [228, 4] on button "Search" at bounding box center [239, 10] width 22 height 12
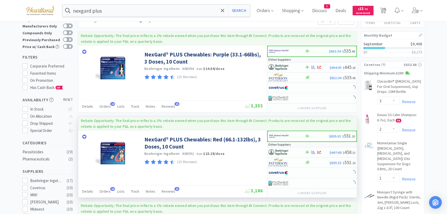
scroll to position [29, 0]
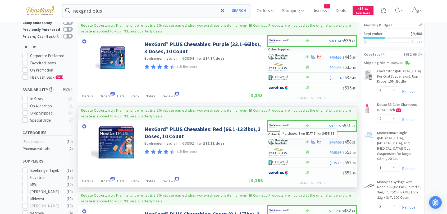
click at [314, 142] on icon at bounding box center [313, 141] width 4 height 3
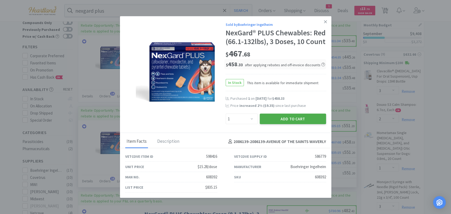
click at [295, 125] on button "Add to Cart" at bounding box center [293, 119] width 66 height 11
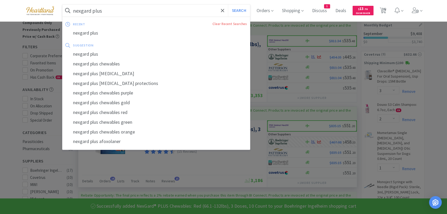
click at [111, 12] on input "nexgard plus" at bounding box center [155, 10] width 187 height 12
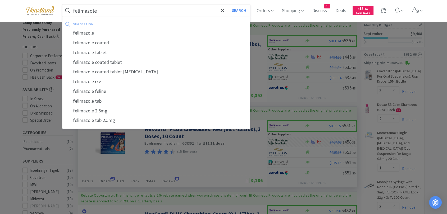
click at [228, 4] on button "Search" at bounding box center [239, 10] width 22 height 12
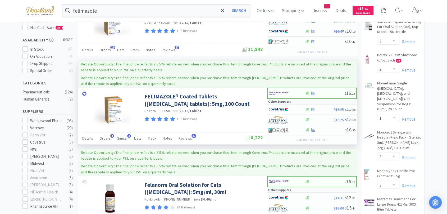
scroll to position [88, 0]
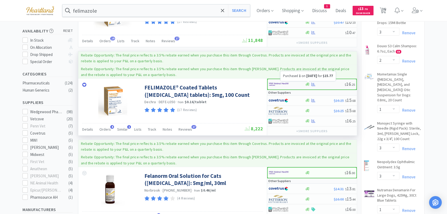
click at [313, 84] on icon at bounding box center [313, 84] width 4 height 3
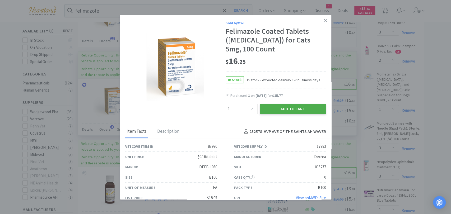
click at [290, 108] on button "Add to Cart" at bounding box center [293, 109] width 66 height 11
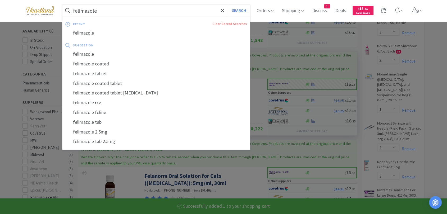
click at [127, 12] on input "felimazole" at bounding box center [155, 10] width 187 height 12
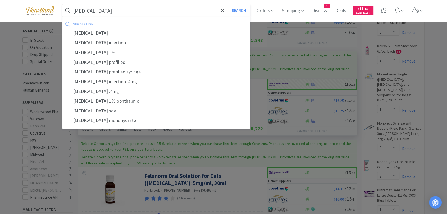
click at [228, 4] on button "Search" at bounding box center [239, 10] width 22 height 12
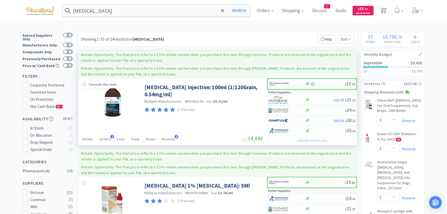
click at [83, 84] on icon at bounding box center [84, 84] width 4 height 4
click at [283, 82] on img at bounding box center [279, 84] width 20 height 8
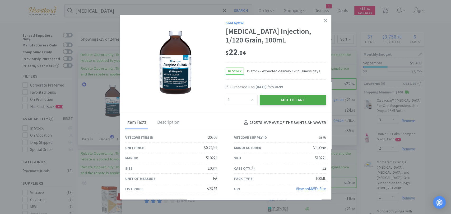
click at [285, 101] on button "Add to Cart" at bounding box center [293, 100] width 66 height 11
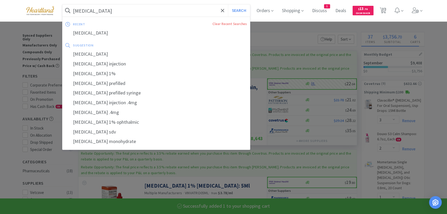
click at [159, 8] on input "[MEDICAL_DATA]" at bounding box center [155, 10] width 187 height 12
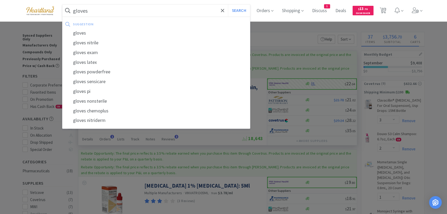
click at [228, 4] on button "Search" at bounding box center [239, 10] width 22 height 12
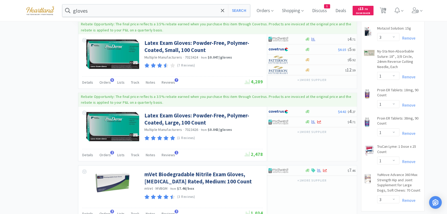
scroll to position [676, 0]
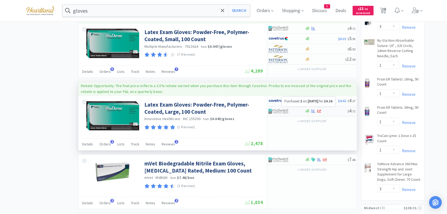
click at [313, 109] on icon at bounding box center [313, 110] width 4 height 3
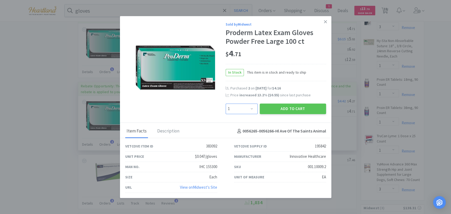
click at [253, 111] on select "Enter Quantity 1 2 3 4 5 6 7 8 9 10 11 12 13 14 15 16 17 18 19 20 Enter Quantity" at bounding box center [242, 109] width 32 height 11
click at [226, 104] on select "Enter Quantity 1 2 3 4 5 6 7 8 9 10 11 12 13 14 15 16 17 18 19 20 Enter Quantity" at bounding box center [242, 109] width 32 height 11
click at [284, 108] on button "Add to Cart" at bounding box center [293, 109] width 66 height 11
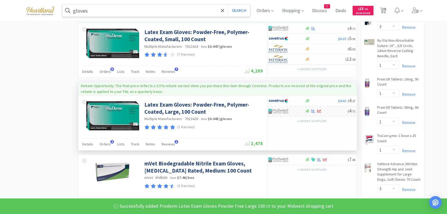
click at [124, 8] on input "gloves" at bounding box center [155, 10] width 187 height 12
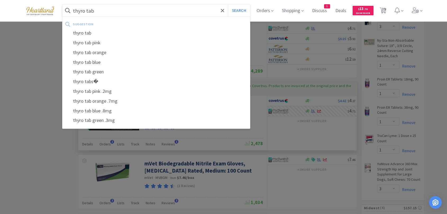
click at [228, 4] on button "Search" at bounding box center [239, 10] width 22 height 12
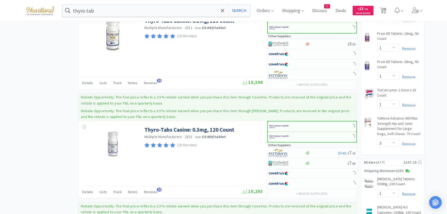
scroll to position [764, 0]
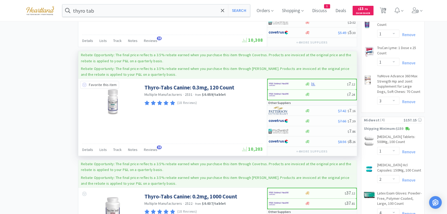
click at [83, 83] on icon at bounding box center [84, 85] width 4 height 4
click at [277, 80] on img at bounding box center [279, 84] width 20 height 8
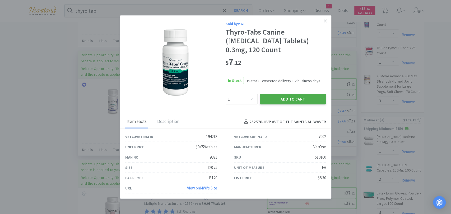
click at [287, 98] on button "Add to Cart" at bounding box center [293, 99] width 66 height 11
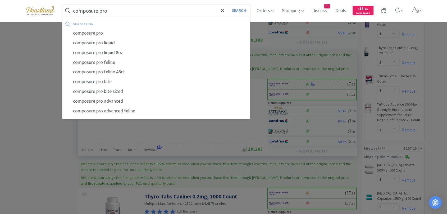
click at [228, 4] on button "Search" at bounding box center [239, 10] width 22 height 12
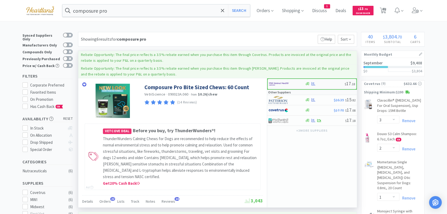
click at [275, 85] on img at bounding box center [279, 84] width 20 height 8
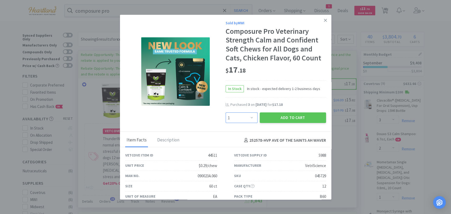
click at [251, 116] on select "Enter Quantity 1 2 3 4 5 6 7 8 9 10 11 12 13 14 15 16 17 18 19 20 Enter Quantity" at bounding box center [242, 118] width 32 height 11
click at [226, 113] on select "Enter Quantity 1 2 3 4 5 6 7 8 9 10 11 12 13 14 15 16 17 18 19 20 Enter Quantity" at bounding box center [242, 118] width 32 height 11
click at [261, 118] on button "Add to Cart" at bounding box center [293, 118] width 66 height 11
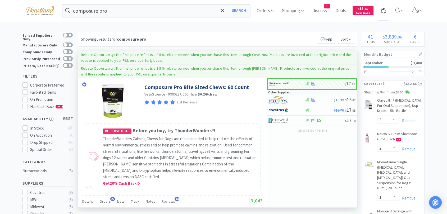
click at [384, 7] on span "41" at bounding box center [384, 8] width 4 height 21
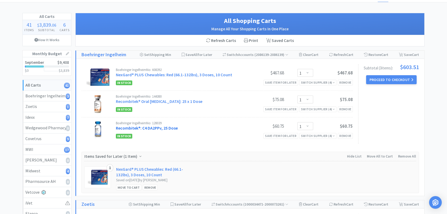
scroll to position [29, 0]
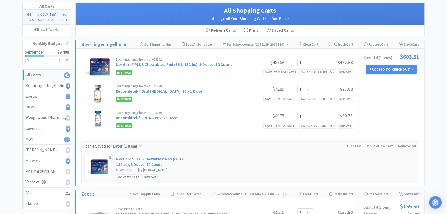
click at [154, 178] on div "Remove" at bounding box center [150, 178] width 15 height 6
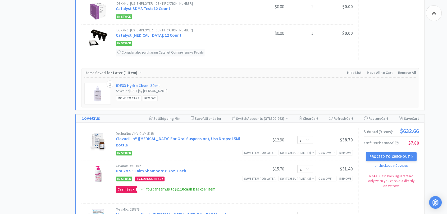
scroll to position [440, 0]
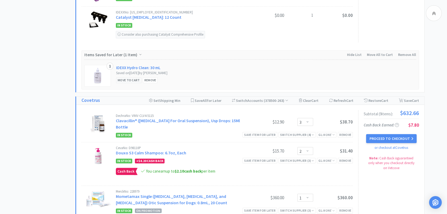
click at [136, 77] on div "Move to Cart" at bounding box center [128, 80] width 25 height 6
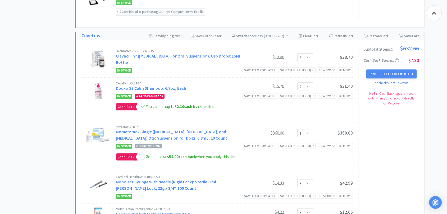
scroll to position [529, 0]
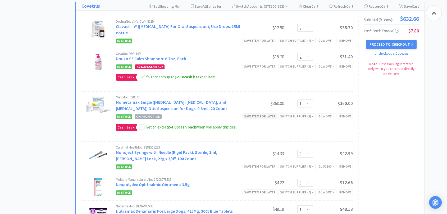
click at [269, 114] on div "Save item for later" at bounding box center [259, 117] width 35 height 6
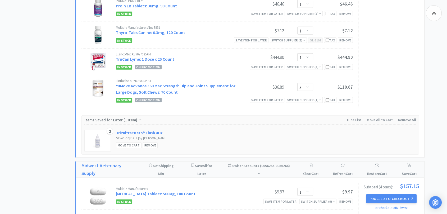
scroll to position [1263, 0]
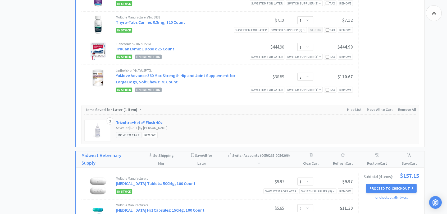
click at [131, 132] on div "Move to Cart" at bounding box center [128, 135] width 25 height 6
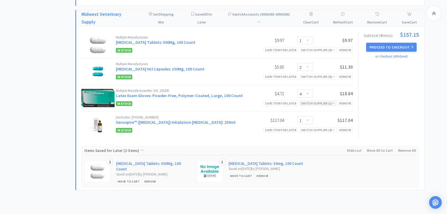
scroll to position [1403, 0]
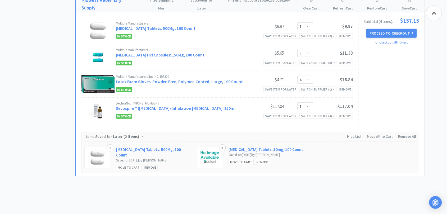
click at [153, 165] on div "Remove" at bounding box center [150, 168] width 15 height 6
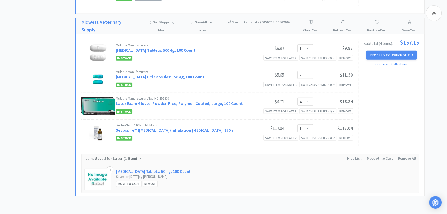
scroll to position [1344, 0]
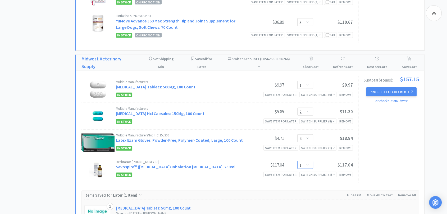
click at [305, 161] on select "Enter Quantity 1 2 3 4 5 6 7 8 9 10 11 12 13 14 15 16 17 18 19 20 Enter Quantity" at bounding box center [305, 165] width 16 height 8
click at [297, 161] on select "Enter Quantity 1 2 3 4 5 6 7 8 9 10 11 12 13 14 15 16 17 18 19 20 Enter Quantity" at bounding box center [305, 165] width 16 height 8
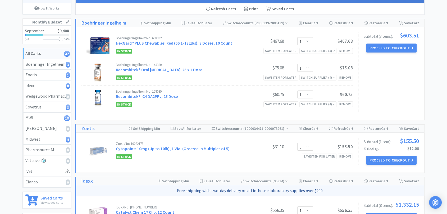
scroll to position [0, 0]
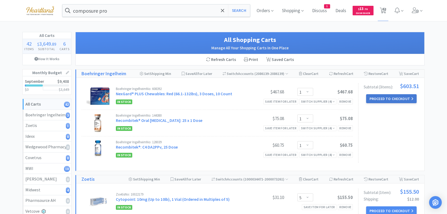
click at [385, 97] on button "Proceed to Checkout" at bounding box center [391, 98] width 50 height 9
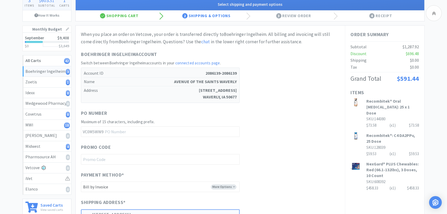
scroll to position [144, 0]
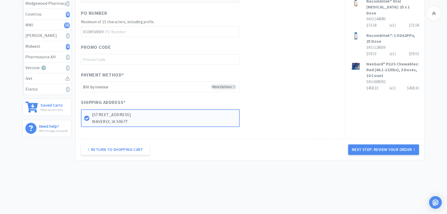
click at [408, 151] on button "Next Step: Review Your Order" at bounding box center [383, 150] width 71 height 11
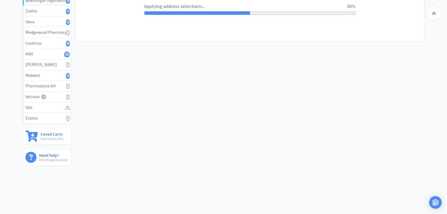
scroll to position [0, 0]
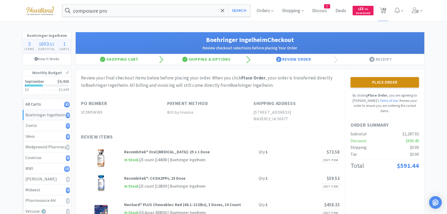
click at [383, 80] on button "Place Order" at bounding box center [384, 82] width 68 height 11
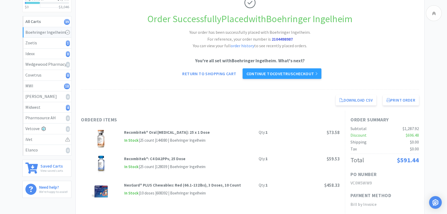
scroll to position [81, 0]
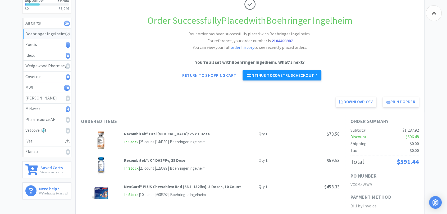
click at [284, 75] on link "Continue to Covetrus checkout" at bounding box center [281, 75] width 79 height 11
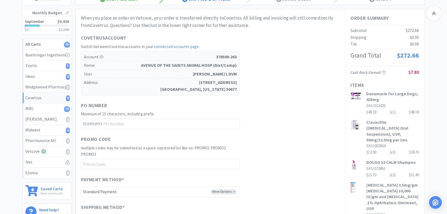
scroll to position [59, 0]
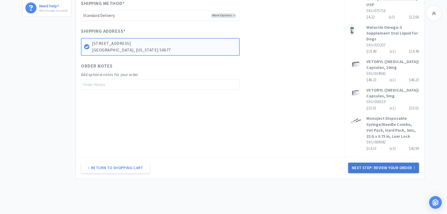
click at [391, 168] on button "Next Step: Review Your Order" at bounding box center [383, 168] width 71 height 11
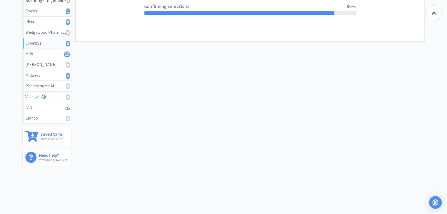
scroll to position [0, 0]
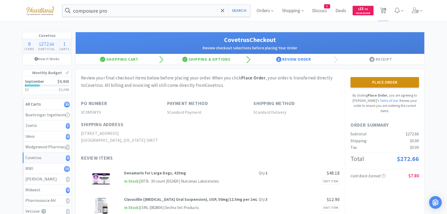
click at [364, 82] on button "Place Order" at bounding box center [384, 82] width 68 height 11
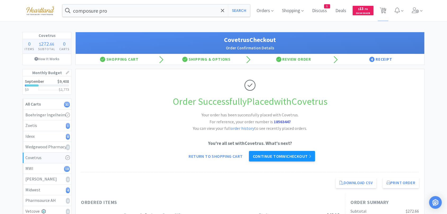
click at [292, 156] on link "Continue to MWI checkout" at bounding box center [282, 156] width 66 height 11
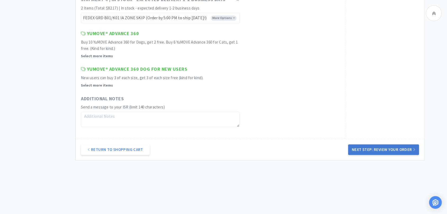
click at [368, 149] on button "Next Step: Review Your Order" at bounding box center [383, 150] width 71 height 11
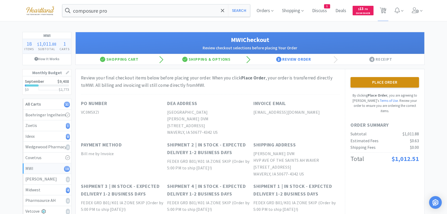
click at [384, 80] on button "Place Order" at bounding box center [384, 82] width 68 height 11
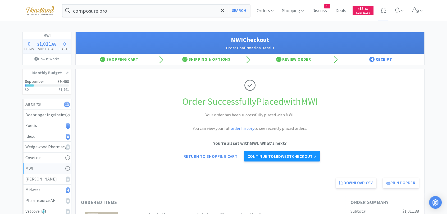
click at [279, 158] on link "Continue to Midwest checkout" at bounding box center [282, 156] width 76 height 11
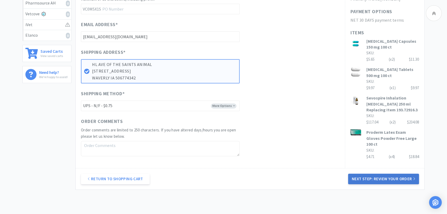
click at [381, 181] on button "Next Step: Review Your Order" at bounding box center [383, 179] width 71 height 11
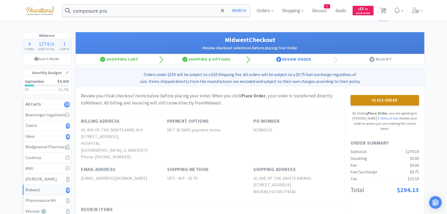
click at [396, 98] on button "Place Order" at bounding box center [384, 100] width 68 height 11
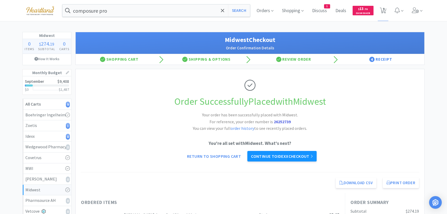
click at [283, 157] on link "Continue to Idexx checkout" at bounding box center [281, 156] width 69 height 11
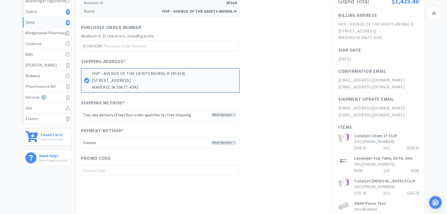
scroll to position [88, 0]
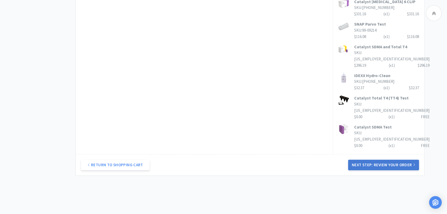
click at [399, 161] on button "Next Step: Review Your Order" at bounding box center [383, 165] width 71 height 11
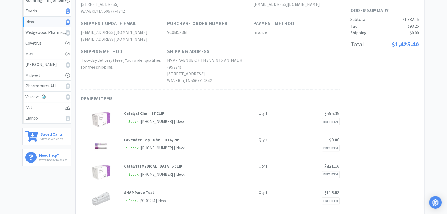
scroll to position [0, 0]
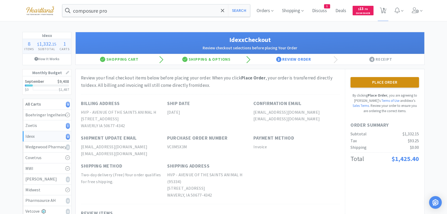
click at [384, 83] on button "Place Order" at bounding box center [384, 82] width 68 height 11
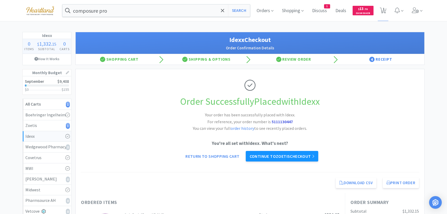
click at [283, 158] on link "Continue to Zoetis checkout" at bounding box center [282, 156] width 72 height 11
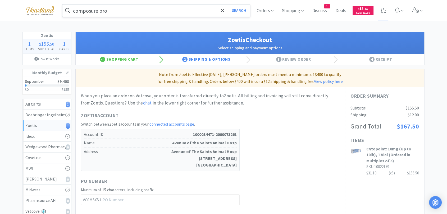
click at [186, 6] on input "composure pro" at bounding box center [155, 10] width 187 height 12
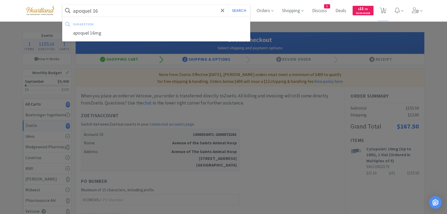
click at [228, 4] on button "Search" at bounding box center [239, 10] width 22 height 12
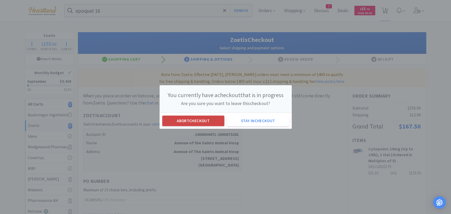
click at [218, 117] on button "Abort checkout" at bounding box center [193, 121] width 62 height 11
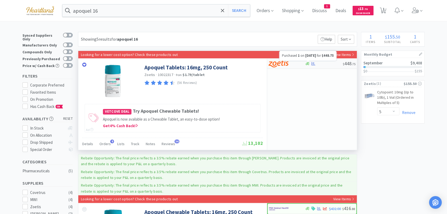
click at [313, 64] on icon at bounding box center [313, 64] width 4 height 4
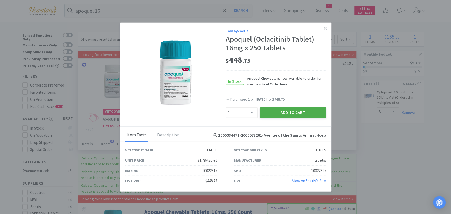
click at [305, 111] on button "Add to Cart" at bounding box center [293, 113] width 66 height 11
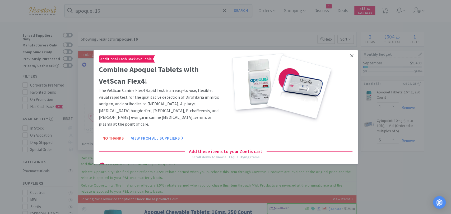
click at [351, 55] on icon at bounding box center [352, 55] width 3 height 3
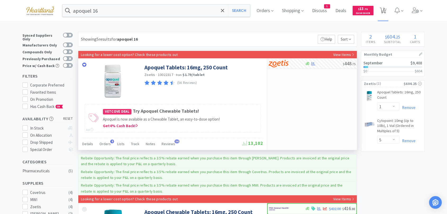
click at [388, 8] on span "2" at bounding box center [383, 10] width 11 height 21
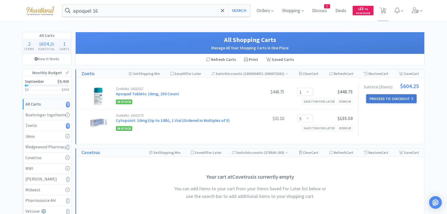
click at [375, 99] on button "Proceed to Checkout" at bounding box center [391, 98] width 50 height 9
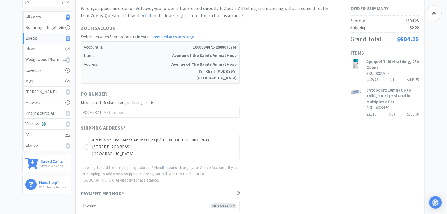
scroll to position [88, 0]
click at [84, 146] on div at bounding box center [86, 146] width 5 height 5
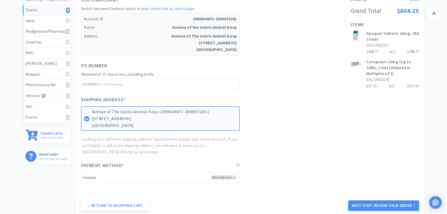
scroll to position [172, 0]
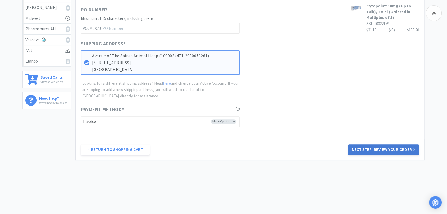
click at [393, 152] on button "Next Step: Review Your Order" at bounding box center [383, 150] width 71 height 11
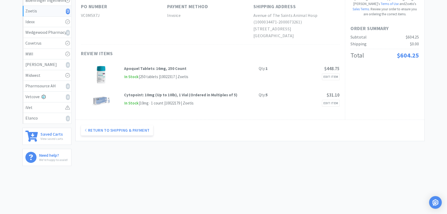
scroll to position [0, 0]
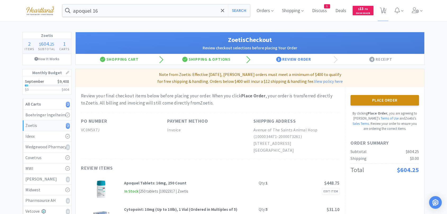
click at [371, 102] on button "Place Order" at bounding box center [384, 100] width 68 height 11
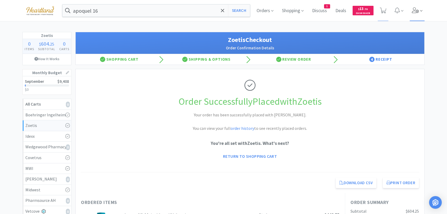
click at [419, 13] on span at bounding box center [417, 10] width 15 height 21
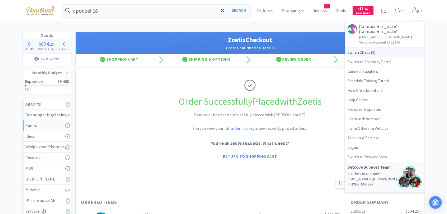
click at [359, 53] on span "Switch Clinics ( 2 )" at bounding box center [384, 53] width 79 height 10
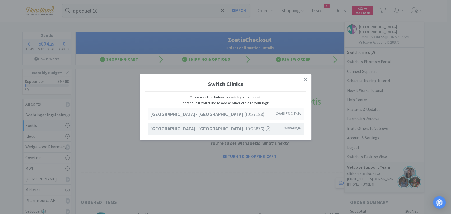
click at [235, 114] on strong "[GEOGRAPHIC_DATA]- [GEOGRAPHIC_DATA]" at bounding box center [197, 114] width 94 height 6
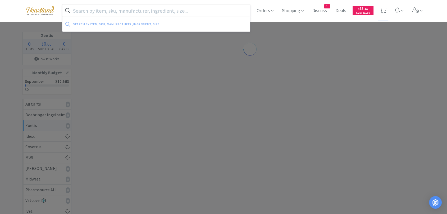
click at [179, 13] on input "text" at bounding box center [155, 10] width 187 height 12
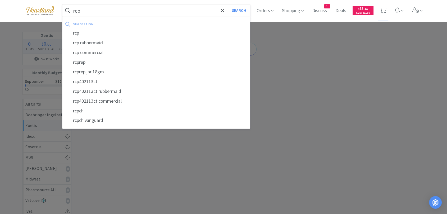
type input "rcp"
click at [228, 4] on button "Search" at bounding box center [239, 10] width 22 height 12
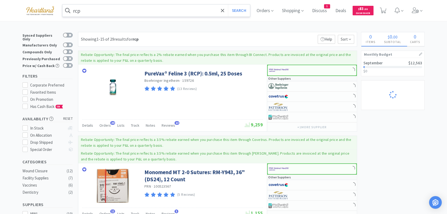
select select "1"
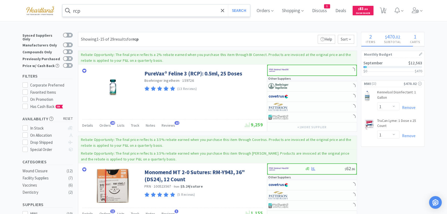
select select "1"
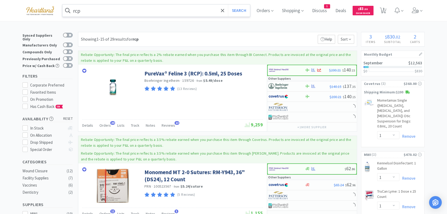
click at [108, 9] on input "rcp" at bounding box center [155, 10] width 187 height 12
click at [290, 35] on div at bounding box center [223, 107] width 447 height 214
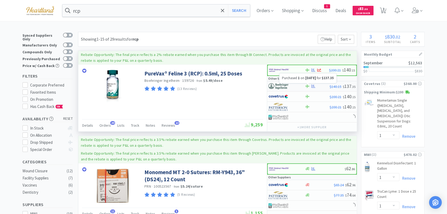
click at [312, 86] on icon at bounding box center [313, 86] width 4 height 3
select select "1"
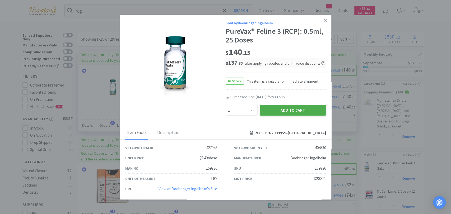
click at [312, 109] on button "Add to Cart" at bounding box center [293, 110] width 66 height 11
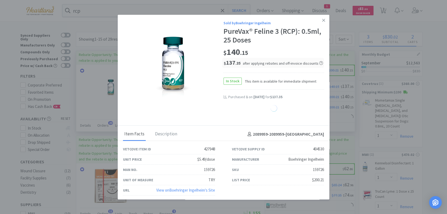
select select "1"
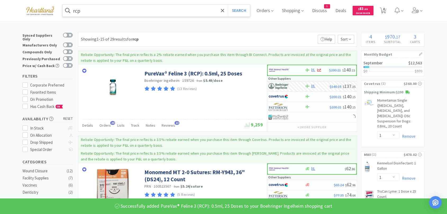
click at [208, 10] on input "rcp" at bounding box center [155, 10] width 187 height 12
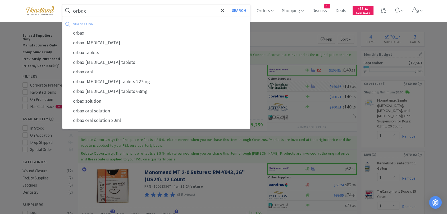
type input "orbax"
click at [228, 4] on button "Search" at bounding box center [239, 10] width 22 height 12
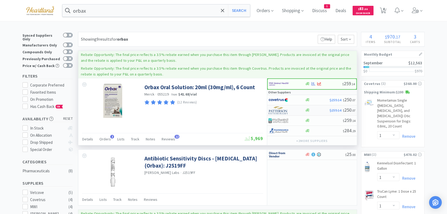
click at [276, 111] on img at bounding box center [278, 111] width 20 height 8
select select "1"
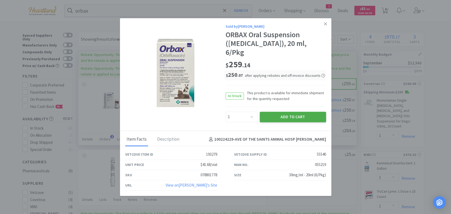
click at [291, 113] on button "Add to Cart" at bounding box center [293, 117] width 66 height 11
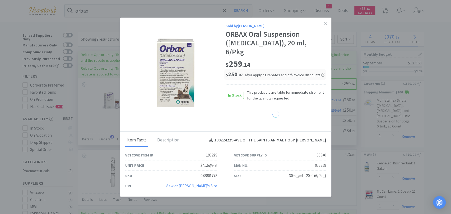
select select "1"
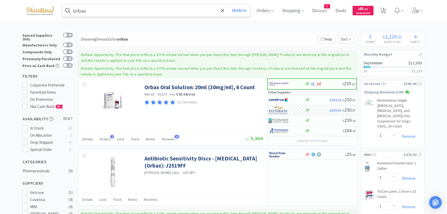
click at [112, 9] on input "orbax" at bounding box center [155, 10] width 187 height 12
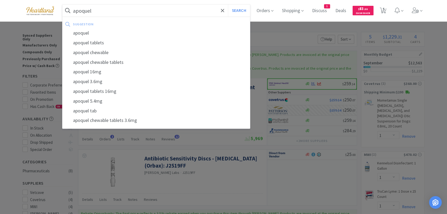
type input "apoquel"
click at [228, 4] on button "Search" at bounding box center [239, 10] width 22 height 12
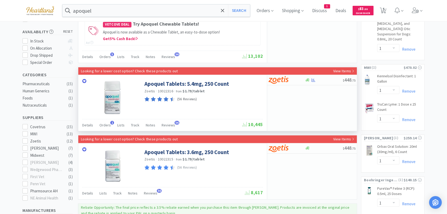
scroll to position [88, 0]
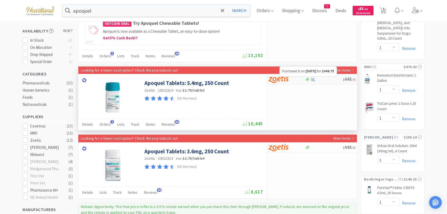
click at [313, 79] on icon at bounding box center [313, 79] width 4 height 4
select select "1"
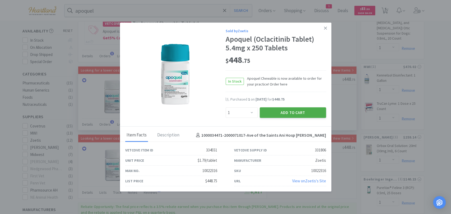
click at [292, 114] on button "Add to Cart" at bounding box center [293, 113] width 66 height 11
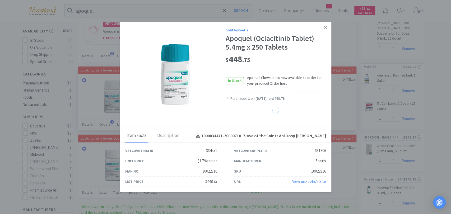
select select "1"
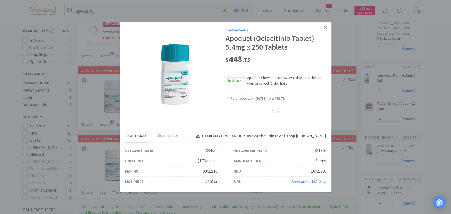
select select "1"
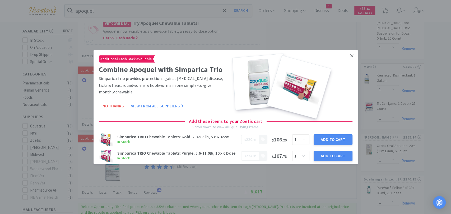
click at [351, 55] on icon at bounding box center [352, 55] width 3 height 5
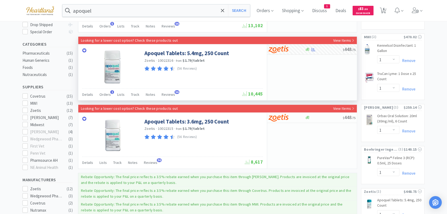
scroll to position [147, 0]
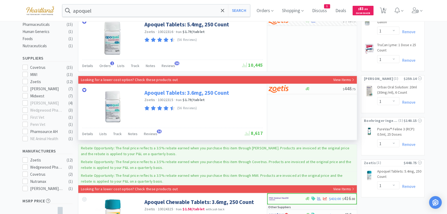
click at [220, 93] on link "Apoquel Tablets: 3.6mg, 250 Count" at bounding box center [186, 92] width 85 height 7
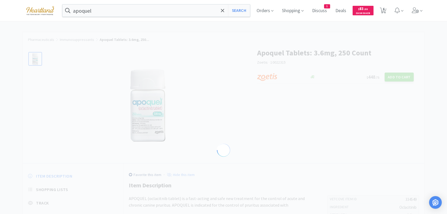
select select "334549"
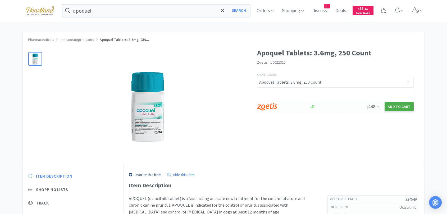
click at [390, 106] on button "Add to Cart" at bounding box center [398, 106] width 29 height 9
select select "1"
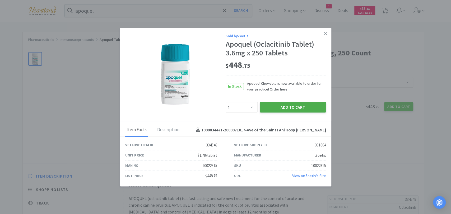
click at [296, 107] on button "Add to Cart" at bounding box center [293, 107] width 66 height 11
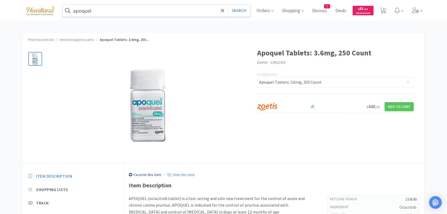
click at [155, 10] on input "apoquel" at bounding box center [155, 10] width 187 height 12
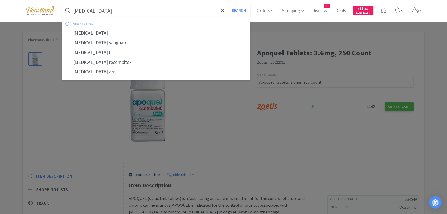
type input "[MEDICAL_DATA]"
click at [228, 4] on button "Search" at bounding box center [239, 10] width 22 height 12
select select "1"
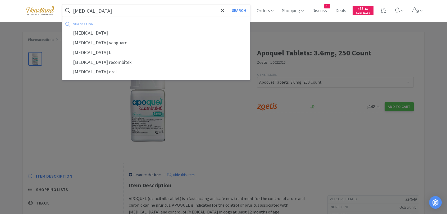
select select "1"
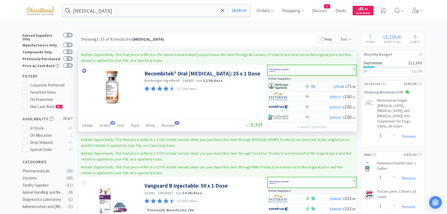
click at [286, 83] on img at bounding box center [278, 86] width 20 height 8
select select "1"
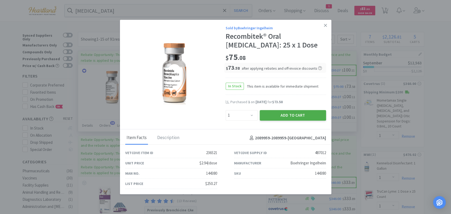
click at [296, 115] on button "Add to Cart" at bounding box center [293, 115] width 66 height 11
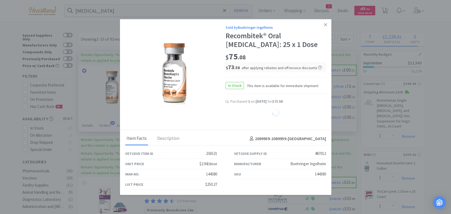
select select "1"
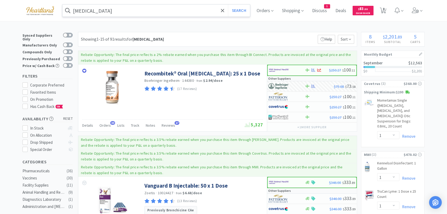
click at [119, 14] on input "[MEDICAL_DATA]" at bounding box center [155, 10] width 187 height 12
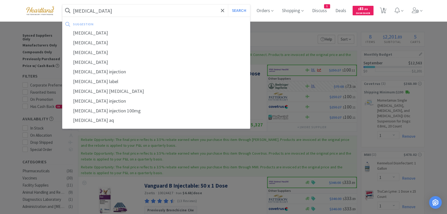
type input "[MEDICAL_DATA]"
click at [228, 4] on button "Search" at bounding box center [239, 10] width 22 height 12
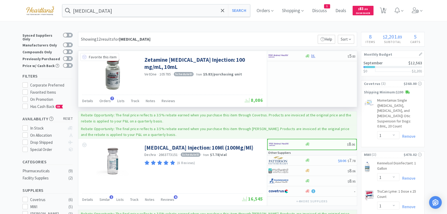
click at [83, 56] on icon at bounding box center [84, 57] width 4 height 4
click at [313, 56] on icon at bounding box center [313, 55] width 4 height 3
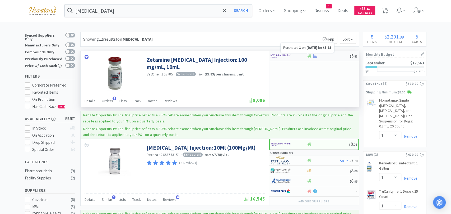
select select "1"
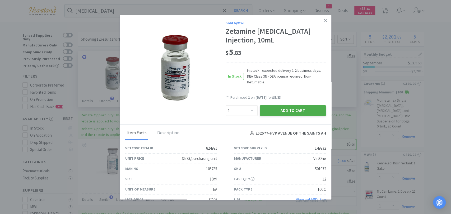
click at [295, 106] on button "Add to Cart" at bounding box center [293, 110] width 66 height 11
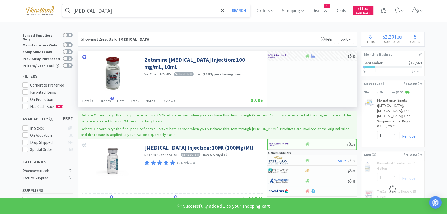
click at [186, 14] on input "[MEDICAL_DATA]" at bounding box center [155, 10] width 187 height 12
select select "1"
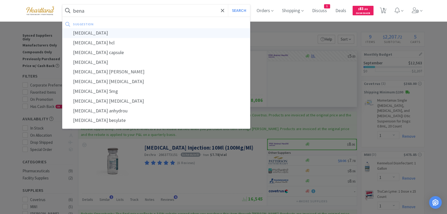
click at [146, 33] on div "benazepril" at bounding box center [155, 33] width 187 height 10
type input "benazepril"
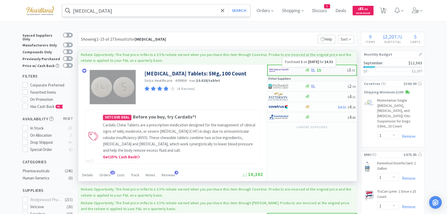
click at [314, 71] on icon at bounding box center [313, 70] width 4 height 4
select select "1"
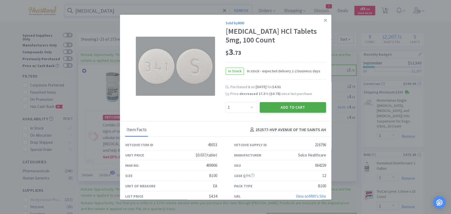
click at [290, 105] on button "Add to Cart" at bounding box center [293, 107] width 66 height 11
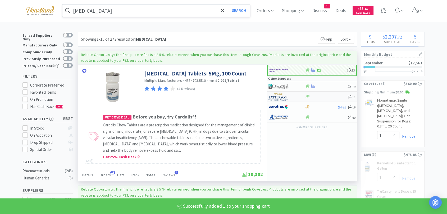
select select "1"
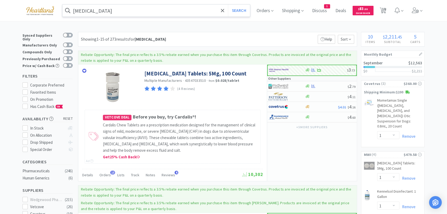
click at [128, 15] on input "benazepril" at bounding box center [155, 10] width 187 height 12
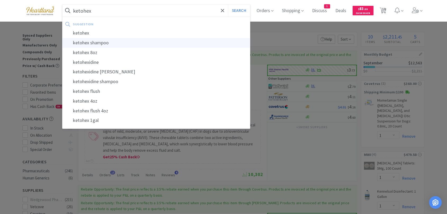
click at [117, 46] on div "ketohex shampoo" at bounding box center [155, 43] width 187 height 10
type input "ketohex shampoo"
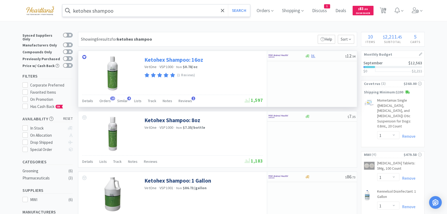
click at [196, 59] on link "Ketohex Shampoo: 16oz" at bounding box center [173, 59] width 59 height 7
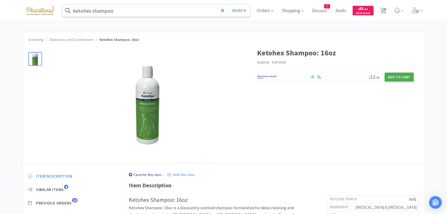
click at [400, 77] on button "Add to Cart" at bounding box center [398, 77] width 29 height 9
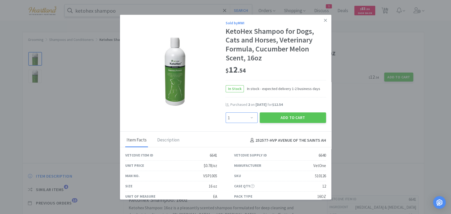
click at [251, 118] on select "Enter Quantity 1 2 3 4 5 6 7 8 9 10 11 12 13 14 15 16 17 18 19 20 Enter Quantity" at bounding box center [242, 118] width 32 height 11
select select "2"
click at [226, 113] on select "Enter Quantity 1 2 3 4 5 6 7 8 9 10 11 12 13 14 15 16 17 18 19 20 Enter Quantity" at bounding box center [242, 118] width 32 height 11
click at [280, 120] on button "Add to Cart" at bounding box center [293, 118] width 66 height 11
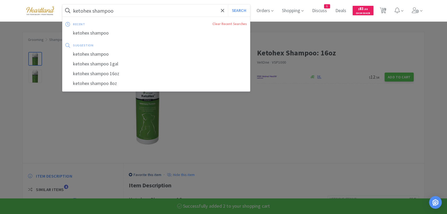
click at [152, 11] on input "ketohex shampoo" at bounding box center [155, 10] width 187 height 12
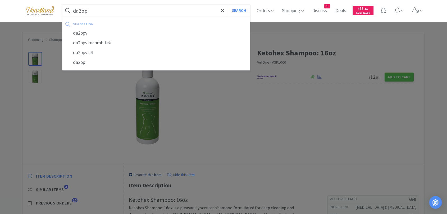
type input "da2pp"
click at [228, 4] on button "Search" at bounding box center [239, 10] width 22 height 12
select select "1"
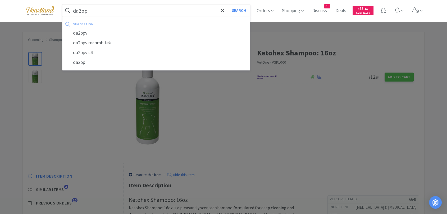
select select "2"
select select "1"
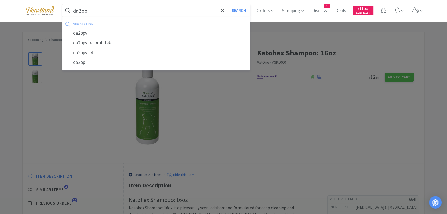
select select "1"
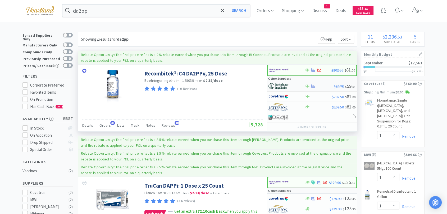
click at [281, 82] on div at bounding box center [282, 86] width 29 height 9
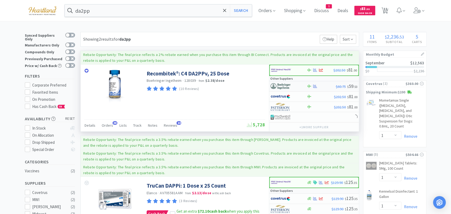
select select "1"
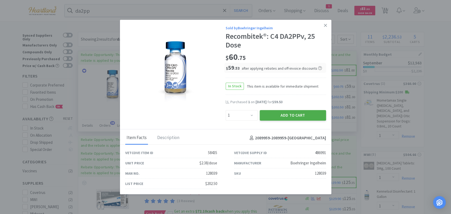
click at [287, 116] on button "Add to Cart" at bounding box center [293, 115] width 66 height 11
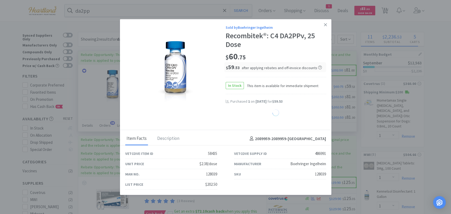
select select "1"
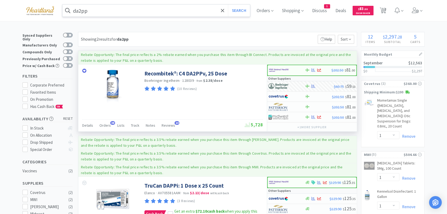
click at [182, 8] on input "da2pp" at bounding box center [155, 10] width 187 height 12
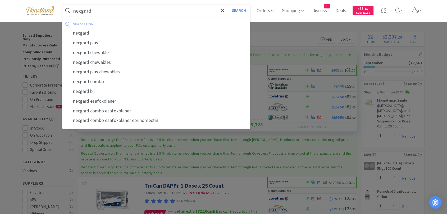
type input "nexgard"
click at [228, 4] on button "Search" at bounding box center [239, 10] width 22 height 12
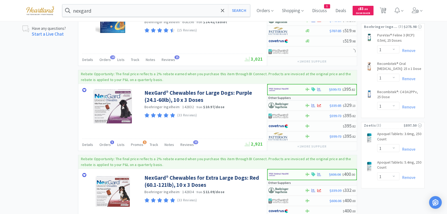
scroll to position [323, 0]
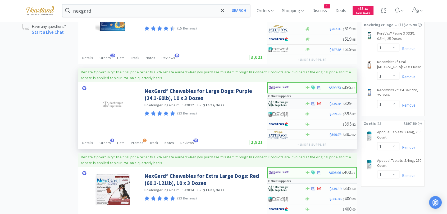
click at [286, 101] on img at bounding box center [278, 104] width 20 height 8
select select "1"
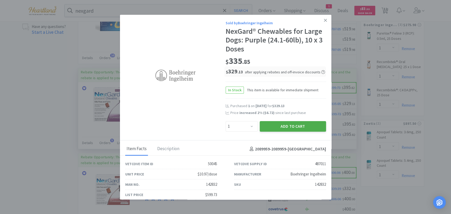
click at [274, 127] on button "Add to Cart" at bounding box center [293, 126] width 66 height 11
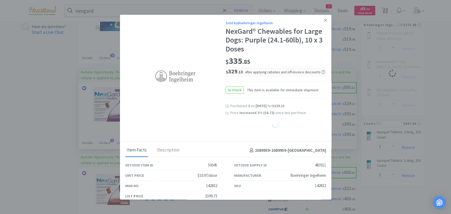
select select "1"
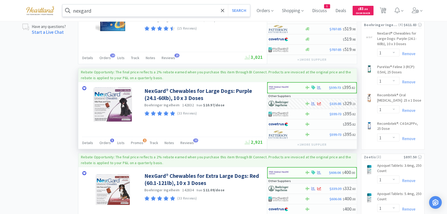
click at [181, 7] on input "nexgard" at bounding box center [155, 10] width 187 height 12
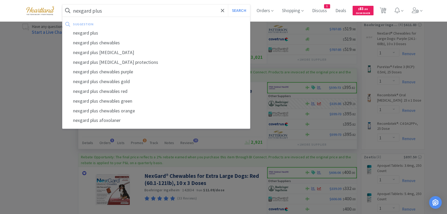
type input "nexgard plus"
click at [228, 4] on button "Search" at bounding box center [239, 10] width 22 height 12
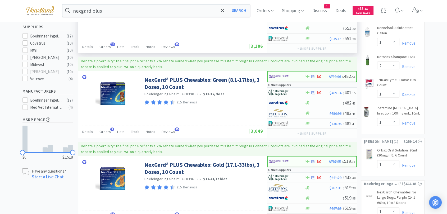
scroll to position [176, 0]
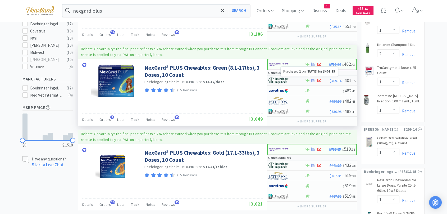
click at [313, 80] on icon at bounding box center [313, 80] width 4 height 3
select select "1"
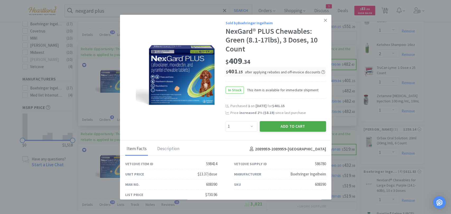
click at [288, 127] on button "Add to Cart" at bounding box center [293, 126] width 66 height 11
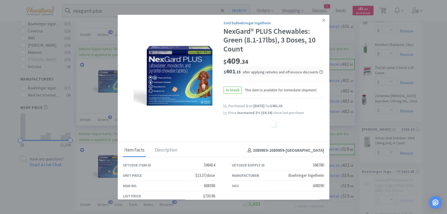
select select "1"
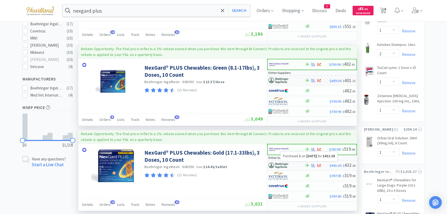
click at [313, 165] on icon at bounding box center [313, 165] width 4 height 3
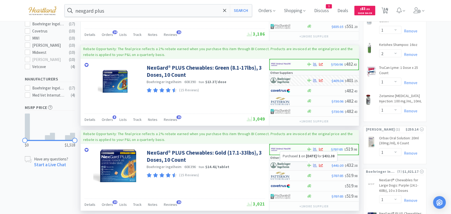
select select "1"
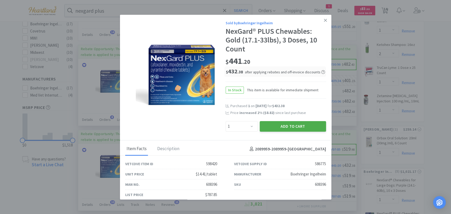
click at [310, 125] on button "Add to Cart" at bounding box center [293, 126] width 66 height 11
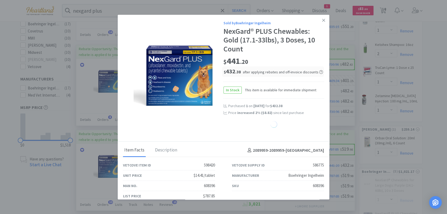
select select "1"
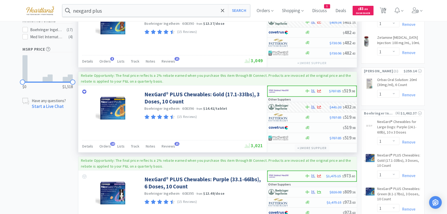
scroll to position [235, 0]
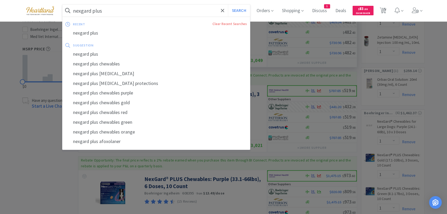
click at [186, 11] on input "nexgard plus" at bounding box center [155, 10] width 187 height 12
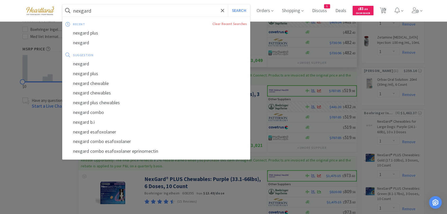
type input "nexgard"
click at [228, 4] on button "Search" at bounding box center [239, 10] width 22 height 12
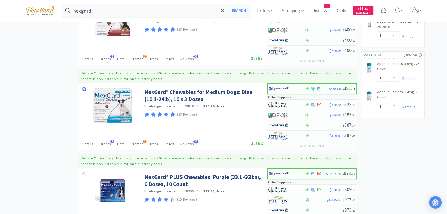
scroll to position [499, 0]
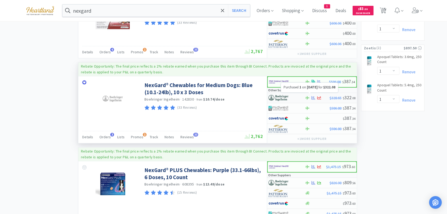
click at [313, 96] on icon at bounding box center [313, 98] width 4 height 4
select select "1"
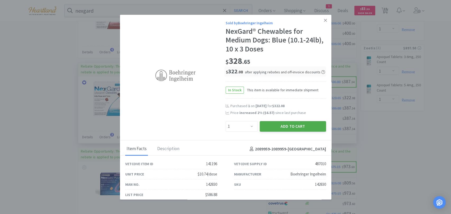
click at [305, 125] on button "Add to Cart" at bounding box center [293, 126] width 66 height 11
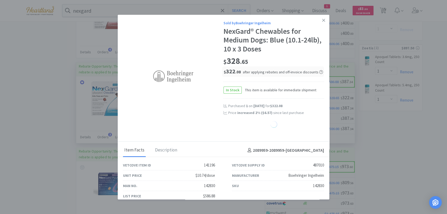
select select "1"
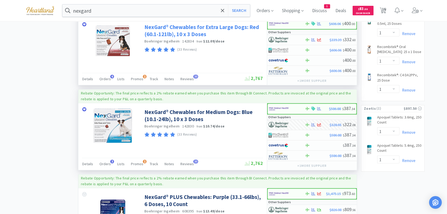
scroll to position [470, 0]
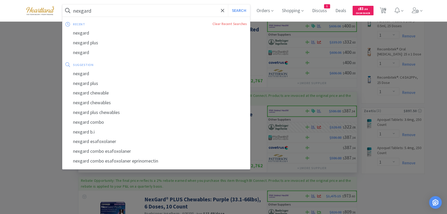
click at [189, 13] on input "nexgard" at bounding box center [155, 10] width 187 height 12
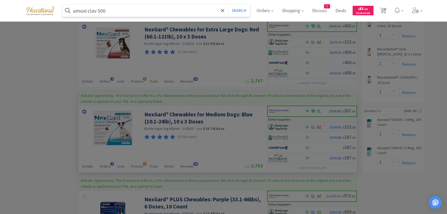
type input "amoxi clav 500"
click at [228, 4] on button "Search" at bounding box center [239, 10] width 22 height 12
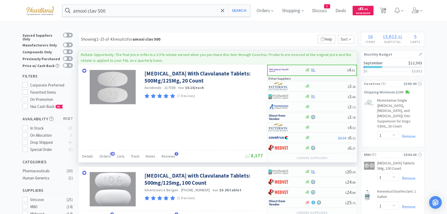
click at [275, 68] on img at bounding box center [279, 70] width 20 height 8
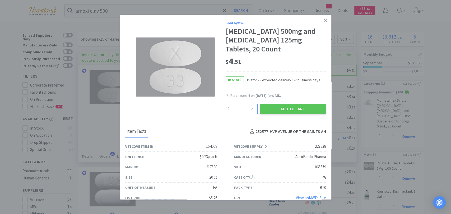
click at [247, 110] on select "Enter Quantity 1 2 3 4 5 6 7 8 9 10 11 12 13 14 15 16 17 18 19 20 Enter Quantity" at bounding box center [242, 109] width 32 height 11
select select "4"
click at [226, 104] on select "Enter Quantity 1 2 3 4 5 6 7 8 9 10 11 12 13 14 15 16 17 18 19 20 Enter Quantity" at bounding box center [242, 109] width 32 height 11
click at [277, 109] on button "Add to Cart" at bounding box center [293, 109] width 66 height 11
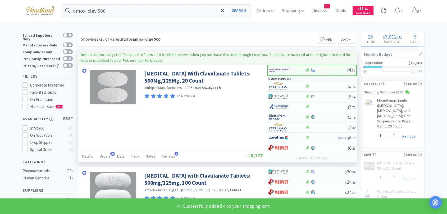
select select "4"
select select "1"
select select "2"
select select "1"
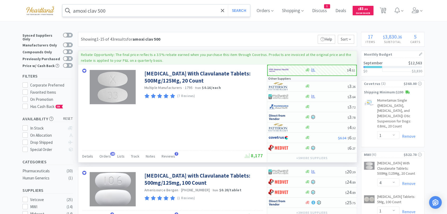
click at [149, 5] on input "amoxi clav 500" at bounding box center [155, 10] width 187 height 12
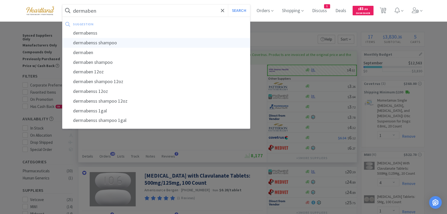
click at [135, 43] on div "dermabenss shampoo" at bounding box center [155, 43] width 187 height 10
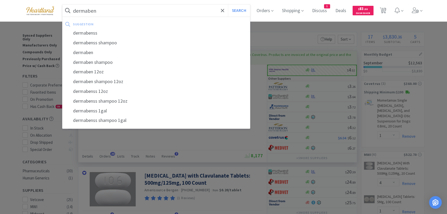
type input "dermabenss shampoo"
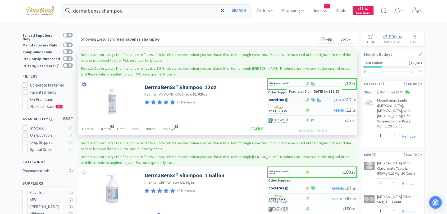
click at [318, 100] on icon at bounding box center [319, 100] width 4 height 4
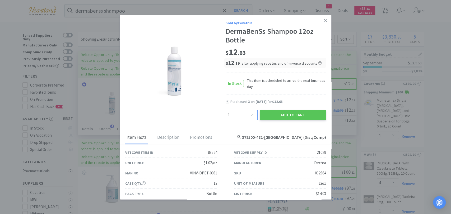
click at [253, 116] on select "Enter Quantity 1 2 3 4 5 6 7 8 9 10 11 12 13 14 15 16 17 18 19 20 Enter Quantity" at bounding box center [242, 115] width 32 height 11
select select "3"
click at [226, 110] on select "Enter Quantity 1 2 3 4 5 6 7 8 9 10 11 12 13 14 15 16 17 18 19 20 Enter Quantity" at bounding box center [242, 115] width 32 height 11
click at [281, 113] on button "Add to Cart" at bounding box center [293, 115] width 66 height 11
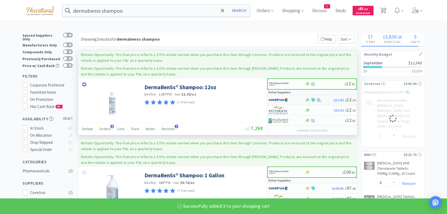
select select "3"
select select "1"
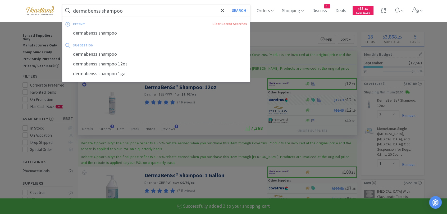
click at [159, 8] on input "dermabenss shampoo" at bounding box center [155, 10] width 187 height 12
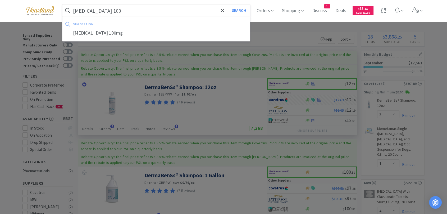
type input "carprofen 100"
click at [228, 4] on button "Search" at bounding box center [239, 10] width 22 height 12
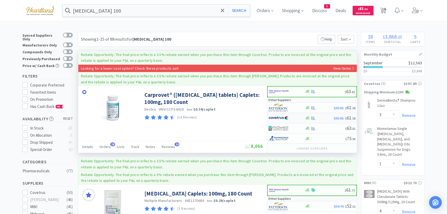
click at [277, 117] on img at bounding box center [278, 118] width 20 height 8
select select "1"
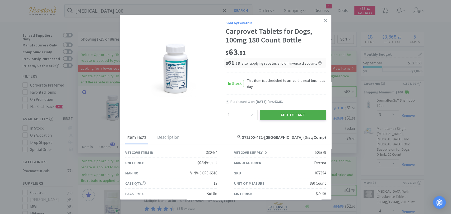
click at [300, 115] on button "Add to Cart" at bounding box center [293, 115] width 66 height 11
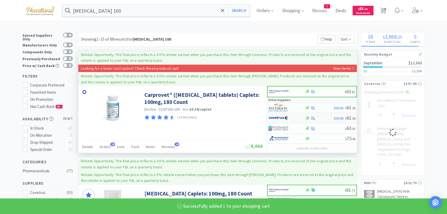
select select "1"
select select "3"
select select "1"
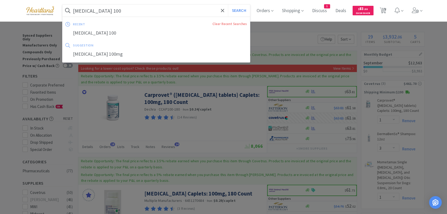
click at [136, 7] on input "carprofen 100" at bounding box center [155, 10] width 187 height 12
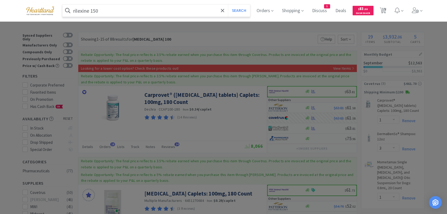
type input "rilexine 150"
click at [228, 4] on button "Search" at bounding box center [239, 10] width 22 height 12
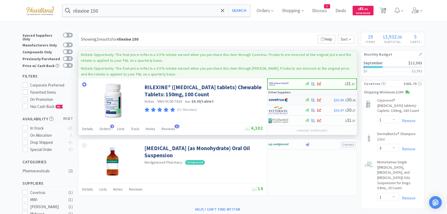
click at [272, 98] on img at bounding box center [278, 100] width 20 height 8
select select "1"
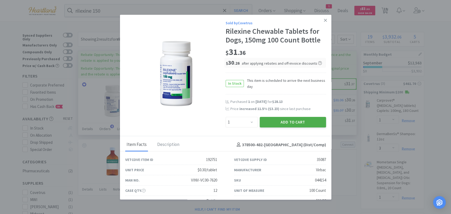
click at [272, 124] on button "Add to Cart" at bounding box center [293, 122] width 66 height 11
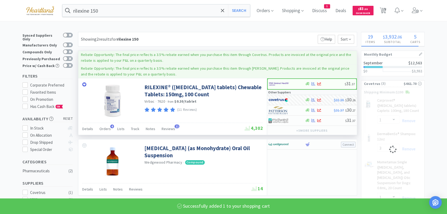
select select "1"
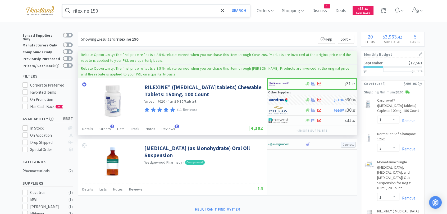
click at [174, 13] on input "rilexine 150" at bounding box center [155, 10] width 187 height 12
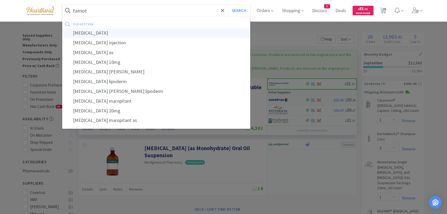
click at [106, 31] on div "famotidine" at bounding box center [155, 33] width 187 height 10
type input "famotidine"
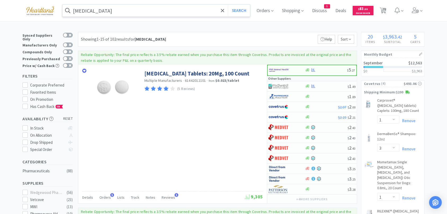
scroll to position [29, 0]
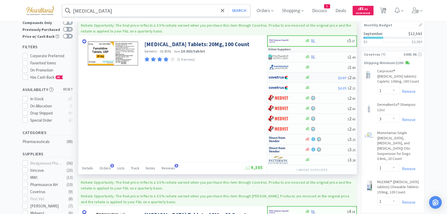
click at [273, 77] on img at bounding box center [278, 78] width 20 height 8
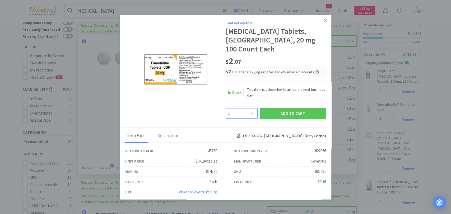
click at [250, 108] on select "Enter Quantity 1 2 3 4 5 6 7 8 9 10 11 12 13 14 15 16 17 18 19 20 Enter Quantity" at bounding box center [242, 113] width 32 height 11
select select "3"
click at [226, 108] on select "Enter Quantity 1 2 3 4 5 6 7 8 9 10 11 12 13 14 15 16 17 18 19 20 Enter Quantity" at bounding box center [242, 113] width 32 height 11
click at [272, 108] on button "Add to Cart" at bounding box center [293, 113] width 66 height 11
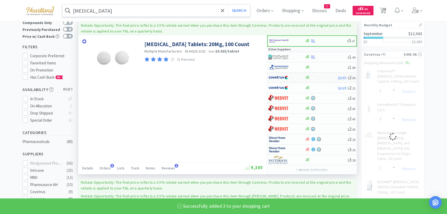
select select "3"
select select "1"
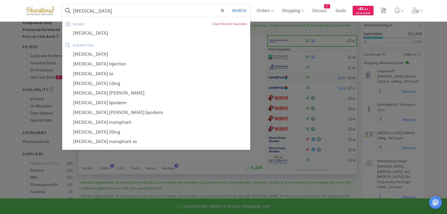
click at [117, 10] on input "famotidine" at bounding box center [155, 10] width 187 height 12
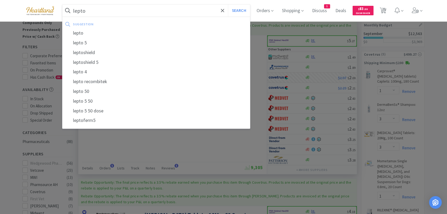
type input "lepto"
click at [228, 4] on button "Search" at bounding box center [239, 10] width 22 height 12
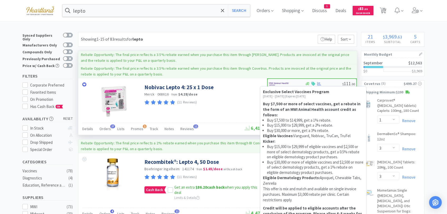
click at [314, 84] on icon at bounding box center [313, 84] width 4 height 4
select select "1"
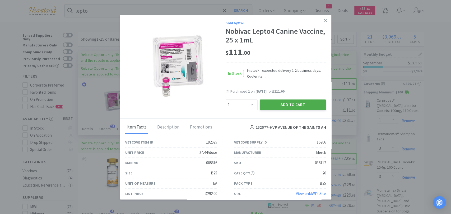
click at [288, 107] on button "Add to Cart" at bounding box center [293, 105] width 66 height 11
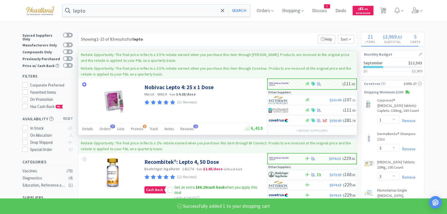
select select "1"
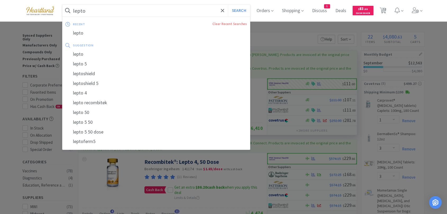
click at [158, 10] on input "lepto" at bounding box center [155, 10] width 187 height 12
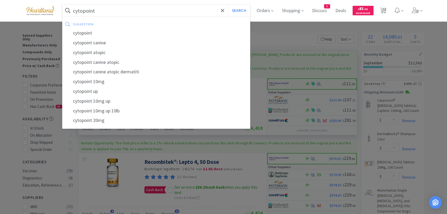
type input "cytopoint"
click at [228, 4] on button "Search" at bounding box center [239, 10] width 22 height 12
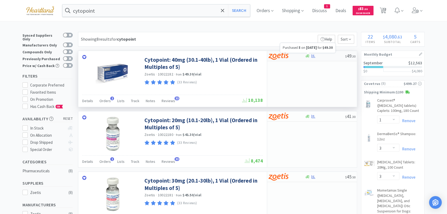
click at [313, 56] on icon at bounding box center [313, 56] width 4 height 4
select select "5"
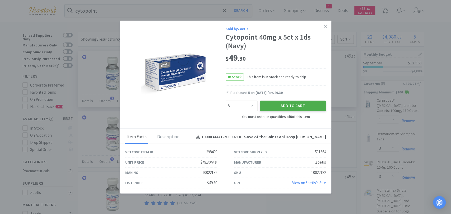
click at [297, 105] on button "Add to Cart" at bounding box center [293, 106] width 66 height 11
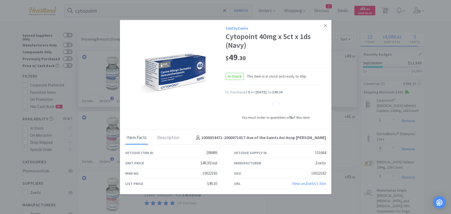
select select "5"
select select "10"
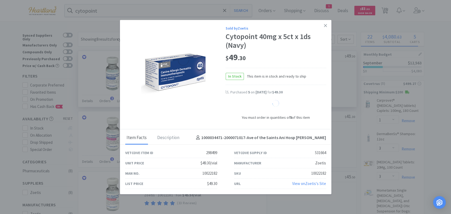
select select "10"
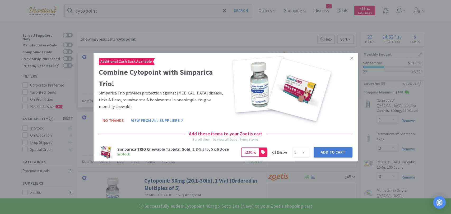
click at [319, 153] on button "Add to Cart" at bounding box center [333, 152] width 39 height 11
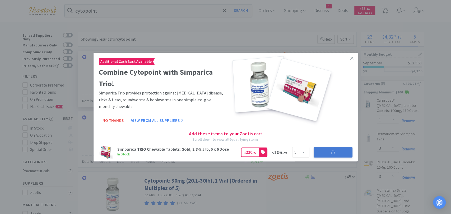
select select "5"
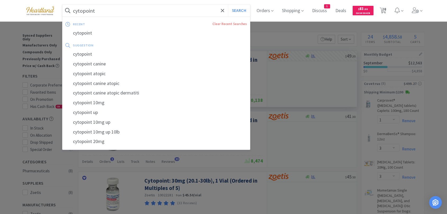
click at [122, 10] on input "cytopoint" at bounding box center [155, 10] width 187 height 12
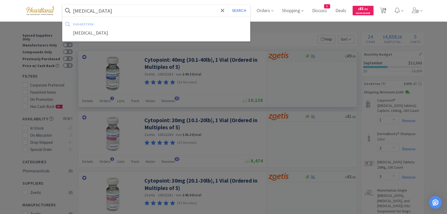
type input "whole blood"
click at [228, 4] on button "Search" at bounding box center [239, 10] width 22 height 12
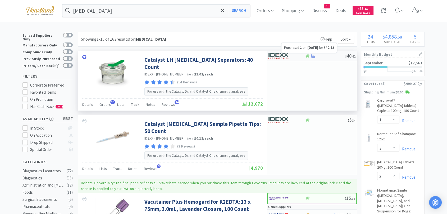
click at [312, 55] on icon at bounding box center [313, 56] width 4 height 4
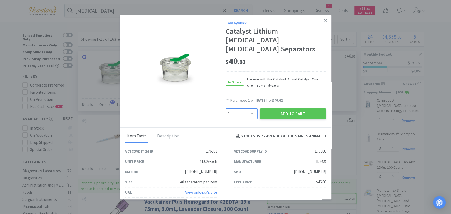
click at [251, 109] on select "Enter Quantity 1 2 3 4 5 6 7 8 9 10 11 12 13 14 15 16 17 18 19 20 Enter Quantity" at bounding box center [242, 114] width 32 height 11
select select "2"
click at [226, 109] on select "Enter Quantity 1 2 3 4 5 6 7 8 9 10 11 12 13 14 15 16 17 18 19 20 Enter Quantity" at bounding box center [242, 114] width 32 height 11
click at [309, 109] on button "Add to Cart" at bounding box center [293, 114] width 66 height 11
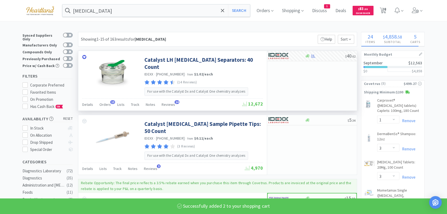
select select "2"
click at [107, 10] on input "whole blood" at bounding box center [155, 10] width 187 height 12
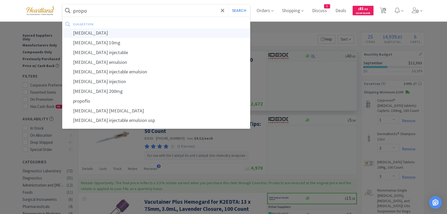
click at [106, 33] on div "propofol" at bounding box center [155, 33] width 187 height 10
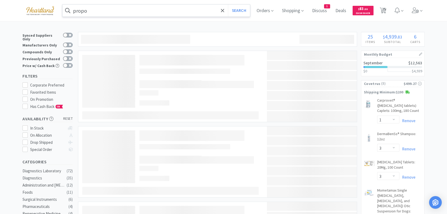
type input "propofol"
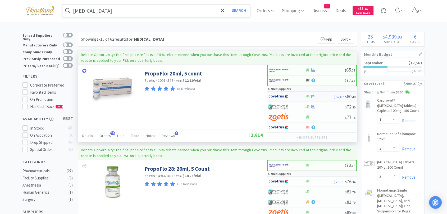
click at [281, 97] on img at bounding box center [278, 97] width 20 height 8
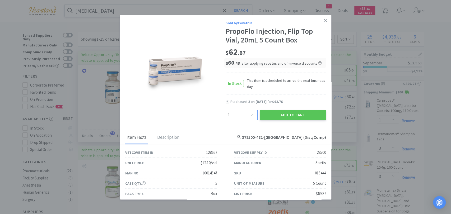
click at [251, 116] on select "Enter Quantity 1 2 3 4 5 6 7 8 9 10 11 12 13 14 15 16 17 18 19 20 Enter Quantity" at bounding box center [242, 115] width 32 height 11
select select "2"
click at [226, 110] on select "Enter Quantity 1 2 3 4 5 6 7 8 9 10 11 12 13 14 15 16 17 18 19 20 Enter Quantity" at bounding box center [242, 115] width 32 height 11
click at [300, 116] on button "Add to Cart" at bounding box center [293, 115] width 66 height 11
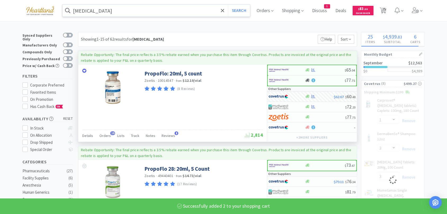
select select "2"
select select "1"
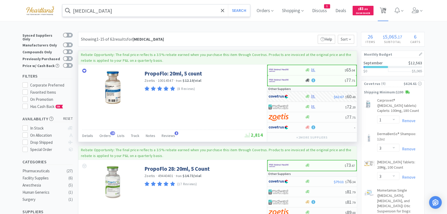
click at [383, 11] on icon at bounding box center [383, 11] width 7 height 6
select select "1"
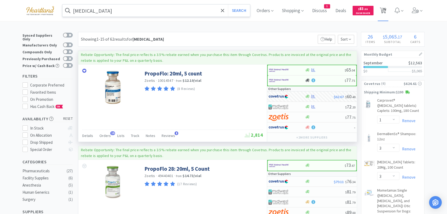
select select "1"
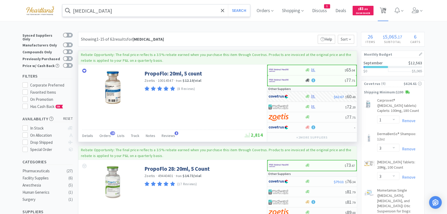
select select "5"
select select "2"
select select "1"
select select "3"
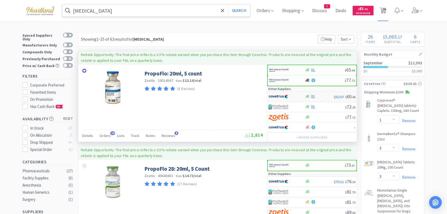
select select "3"
select select "1"
select select "2"
select select "1"
select select "4"
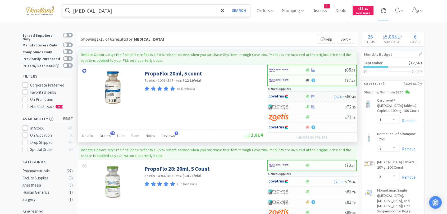
select select "1"
select select "2"
select select "1"
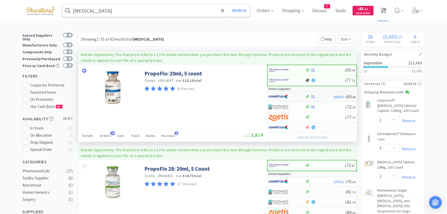
select select "1"
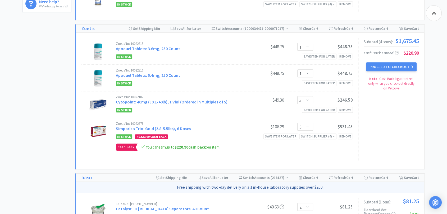
scroll to position [264, 0]
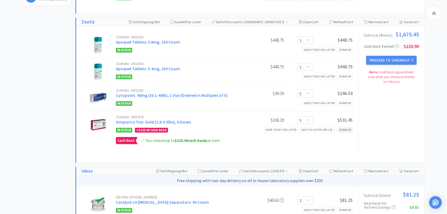
click at [348, 128] on div "Remove" at bounding box center [345, 130] width 15 height 6
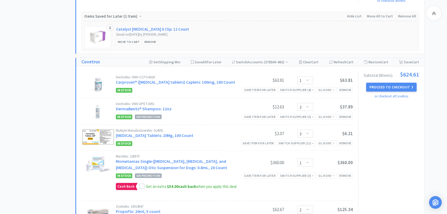
scroll to position [470, 0]
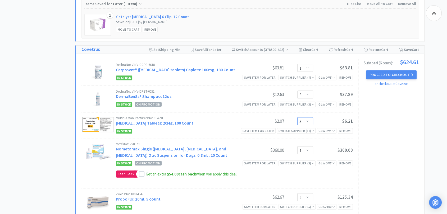
click at [309, 122] on select "Enter Quantity 1 2 3 4 5 6 7 8 9 10 11 12 13 14 15 16 17 18 19 20 Enter Quantity" at bounding box center [305, 121] width 16 height 8
click at [297, 117] on select "Enter Quantity 1 2 3 4 5 6 7 8 9 10 11 12 13 14 15 16 17 18 19 20 Enter Quantity" at bounding box center [305, 121] width 16 height 8
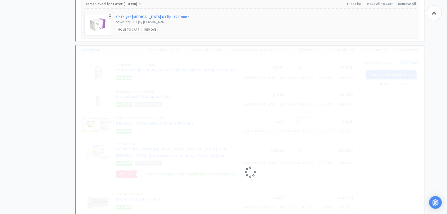
select select "2"
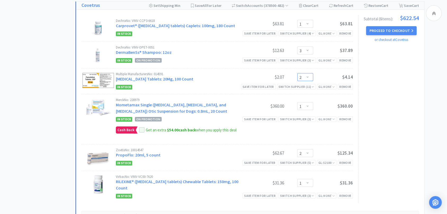
scroll to position [529, 0]
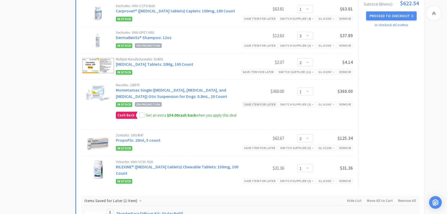
click at [270, 103] on div "Save item for later" at bounding box center [259, 105] width 35 height 6
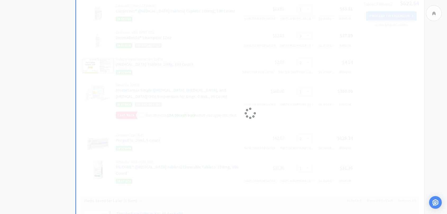
select select "2"
select select "1"
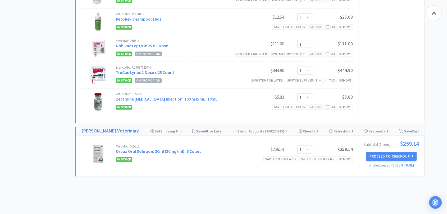
scroll to position [835, 0]
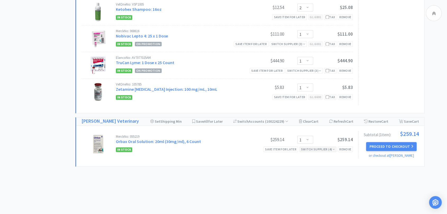
click at [324, 147] on div "Switch Supplier ( 4 )" at bounding box center [318, 149] width 34 height 5
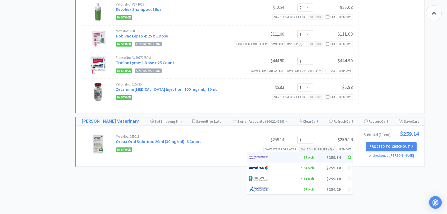
click at [260, 154] on img at bounding box center [259, 158] width 20 height 8
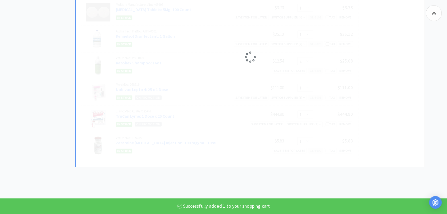
scroll to position [808, 0]
select select "1"
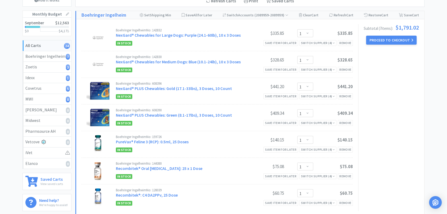
scroll to position [0, 0]
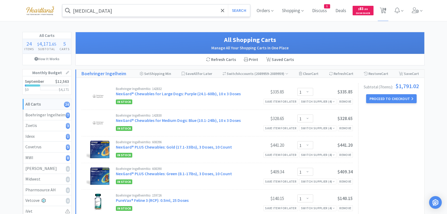
click at [131, 11] on input "propofol" at bounding box center [155, 10] width 187 height 12
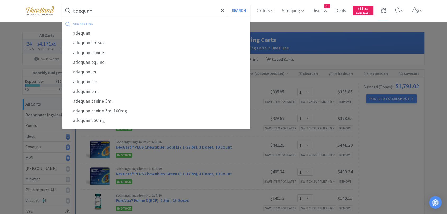
type input "adequan"
click at [228, 4] on button "Search" at bounding box center [239, 10] width 22 height 12
select select "1"
select select "3"
select select "2"
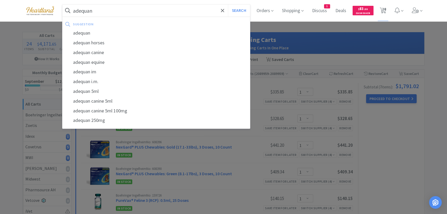
select select "2"
select select "1"
select select "4"
select select "1"
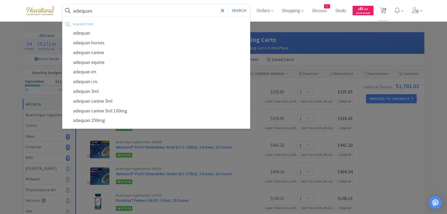
select select "2"
select select "1"
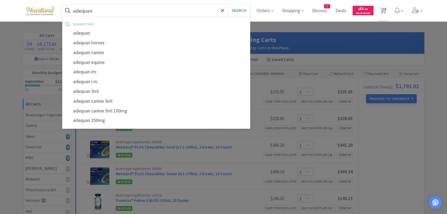
select select "2"
select select "1"
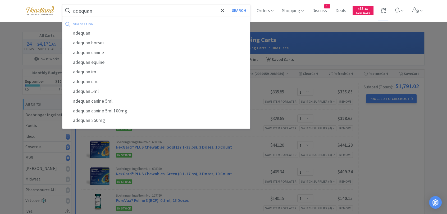
select select "1"
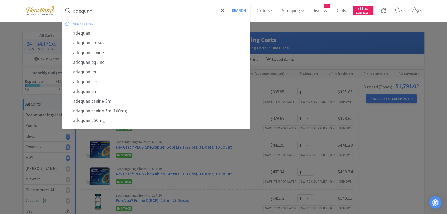
select select "5"
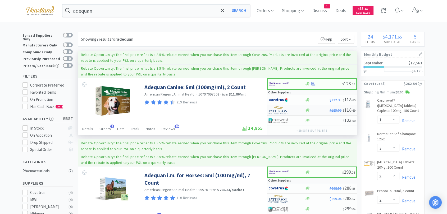
click at [279, 110] on img at bounding box center [278, 111] width 20 height 8
select select "1"
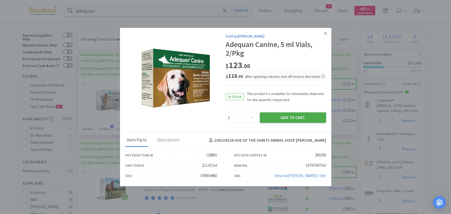
click at [290, 120] on button "Add to Cart" at bounding box center [293, 118] width 66 height 11
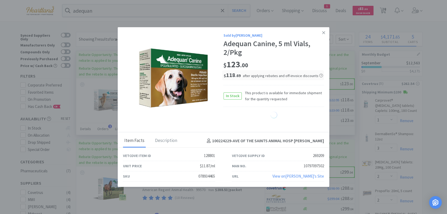
select select "1"
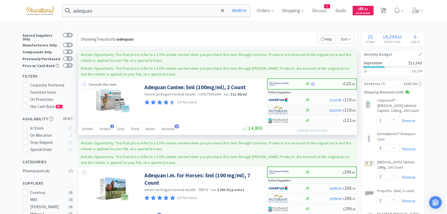
click at [86, 83] on icon at bounding box center [84, 84] width 4 height 4
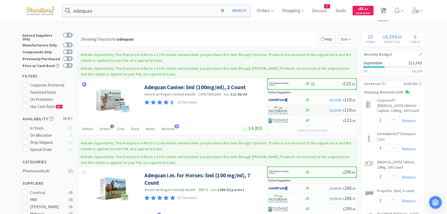
click at [388, 12] on span "25" at bounding box center [383, 10] width 11 height 21
select select "1"
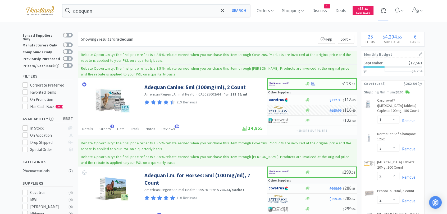
select select "1"
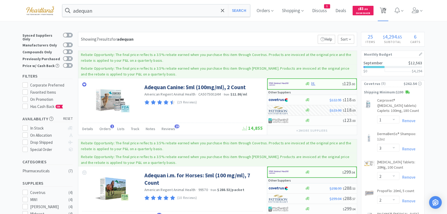
select select "5"
select select "2"
select select "1"
select select "3"
select select "2"
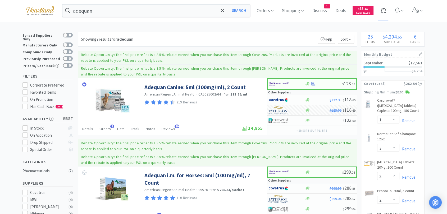
select select "2"
select select "1"
select select "4"
select select "1"
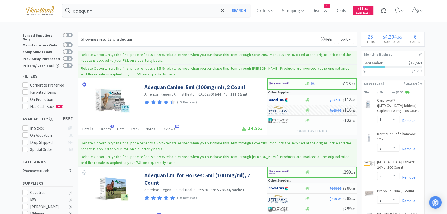
select select "2"
select select "1"
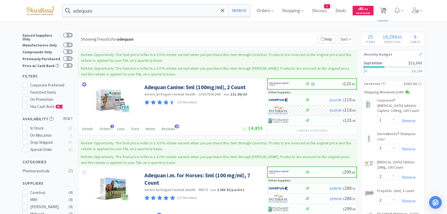
select select "1"
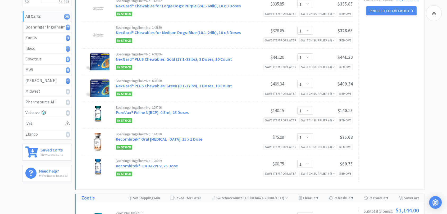
scroll to position [59, 0]
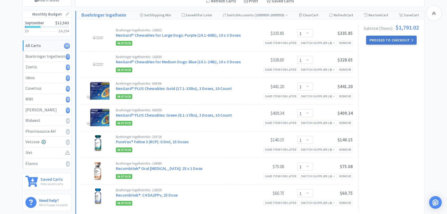
click at [404, 39] on button "Proceed to Checkout" at bounding box center [391, 40] width 50 height 9
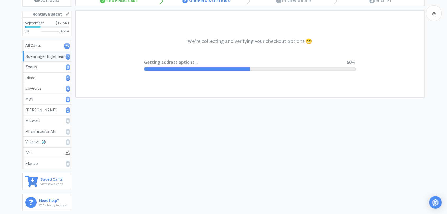
select select "invoice"
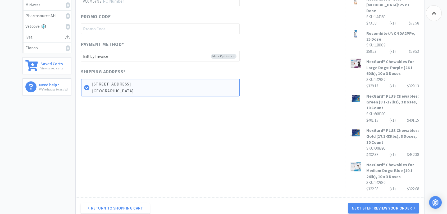
scroll to position [205, 0]
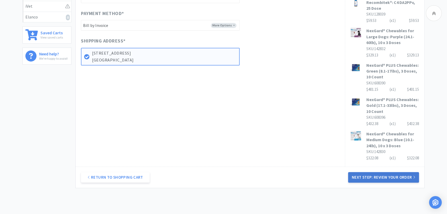
click at [390, 173] on button "Next Step: Review Your Order" at bounding box center [383, 177] width 71 height 11
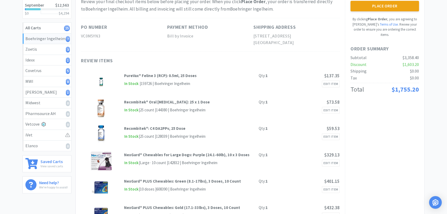
scroll to position [0, 0]
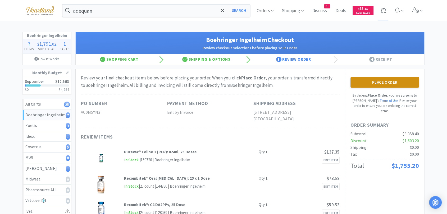
click at [396, 82] on button "Place Order" at bounding box center [384, 82] width 68 height 11
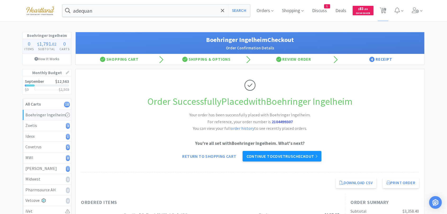
click at [296, 157] on link "Continue to Covetrus checkout" at bounding box center [281, 156] width 79 height 11
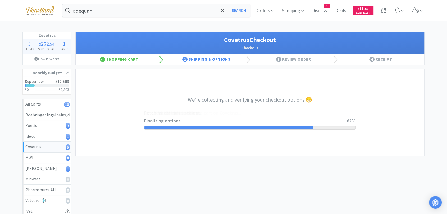
select select "ACCOUNT"
select select "cvt-standard-net"
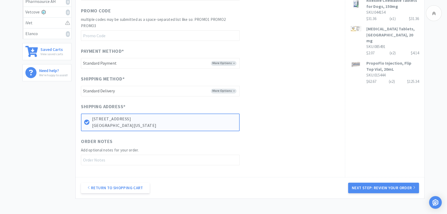
scroll to position [227, 0]
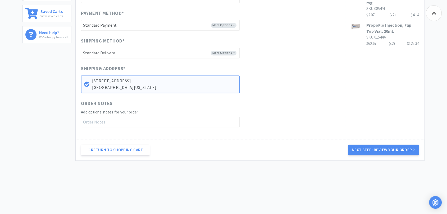
click at [387, 150] on button "Next Step: Review Your Order" at bounding box center [383, 150] width 71 height 11
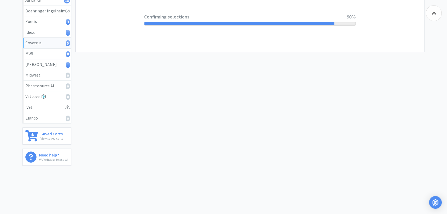
scroll to position [0, 0]
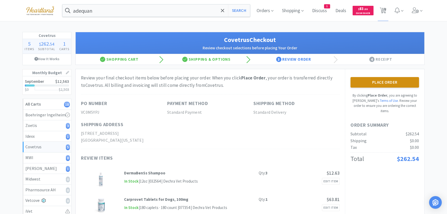
click at [365, 81] on button "Place Order" at bounding box center [384, 82] width 68 height 11
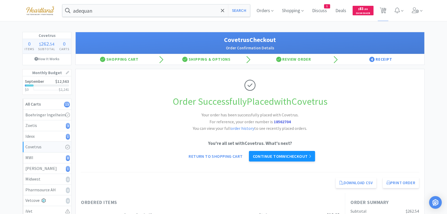
click at [277, 157] on link "Continue to MWI checkout" at bounding box center [282, 156] width 66 height 11
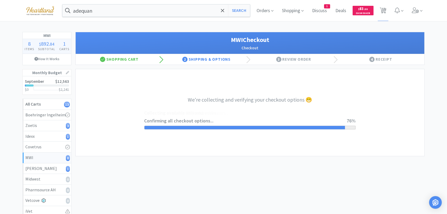
select select "STD_"
select select "FX9"
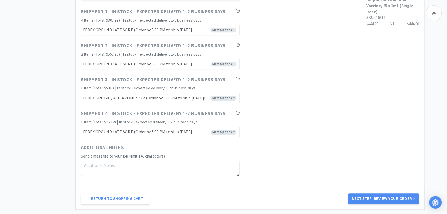
scroll to position [411, 0]
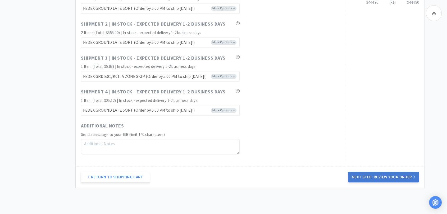
click at [384, 178] on button "Next Step: Review Your Order" at bounding box center [383, 177] width 71 height 11
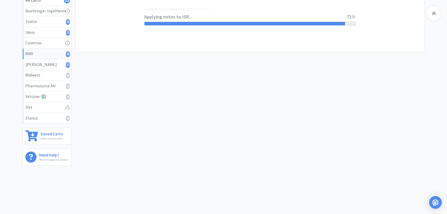
scroll to position [0, 0]
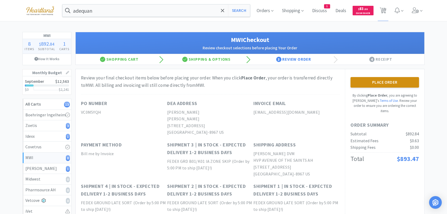
click at [388, 83] on button "Place Order" at bounding box center [384, 82] width 68 height 11
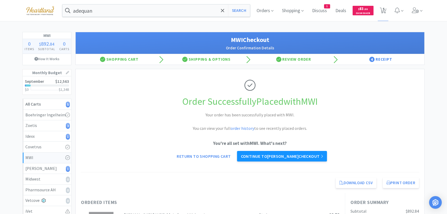
click at [279, 157] on link "Continue to Patterson checkout" at bounding box center [282, 156] width 90 height 11
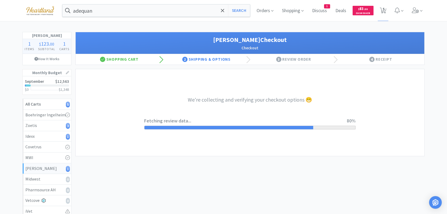
select select "1"
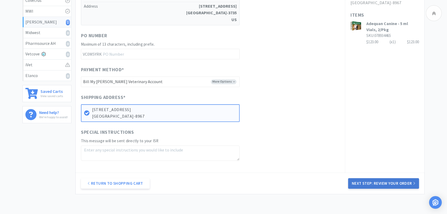
click at [363, 182] on button "Next Step: Review Your Order" at bounding box center [383, 183] width 71 height 11
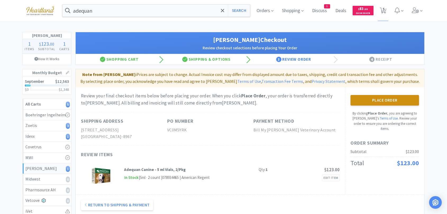
click at [374, 102] on button "Place Order" at bounding box center [384, 100] width 68 height 11
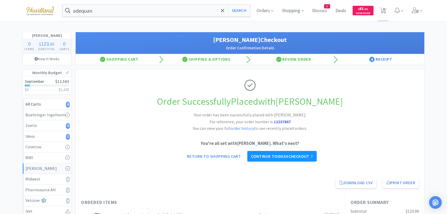
click at [286, 156] on link "Continue to Idexx checkout" at bounding box center [281, 156] width 69 height 11
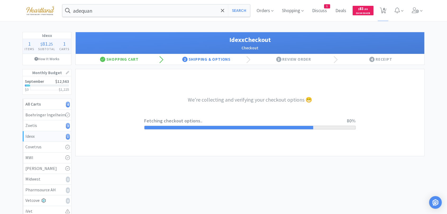
select select "904"
select select "003"
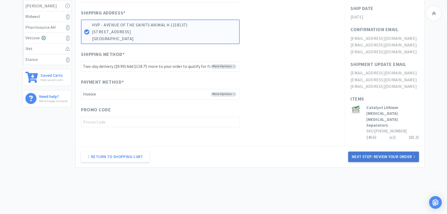
click at [361, 152] on button "Next Step: Review Your Order" at bounding box center [383, 157] width 71 height 11
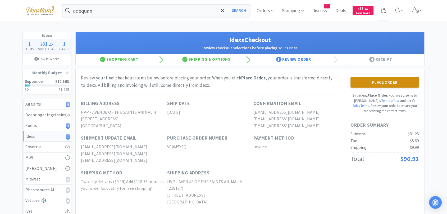
click at [364, 81] on button "Place Order" at bounding box center [384, 82] width 68 height 11
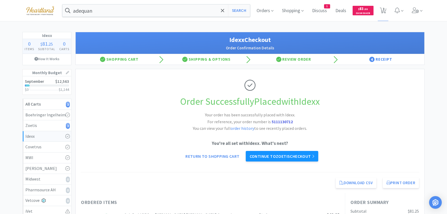
click at [302, 154] on link "Continue to Zoetis checkout" at bounding box center [282, 156] width 72 height 11
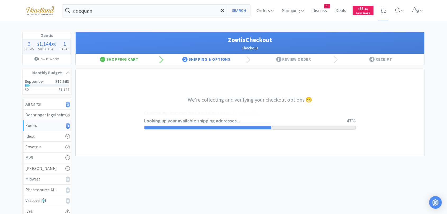
select select "invoice"
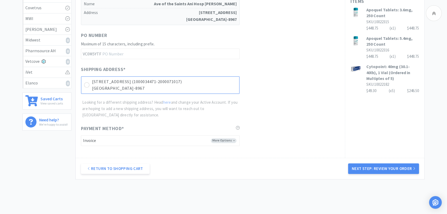
scroll to position [129, 0]
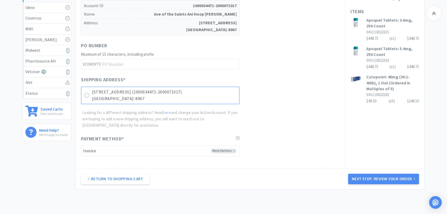
click at [88, 96] on icon at bounding box center [87, 96] width 4 height 4
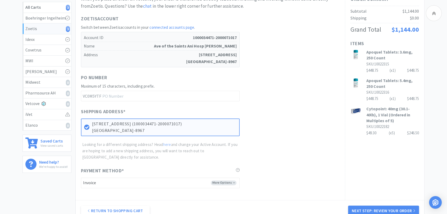
scroll to position [99, 0]
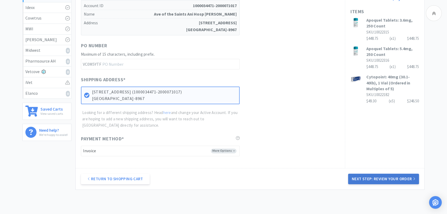
click at [387, 180] on button "Next Step: Review Your Order" at bounding box center [383, 179] width 71 height 11
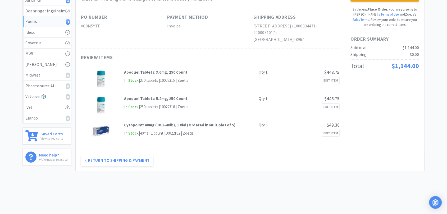
scroll to position [0, 0]
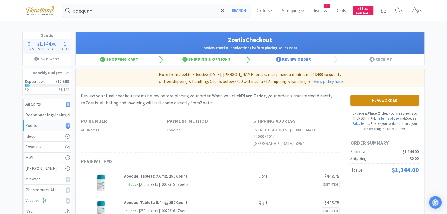
click at [378, 99] on button "Place Order" at bounding box center [384, 100] width 68 height 11
